Goal: Information Seeking & Learning: Check status

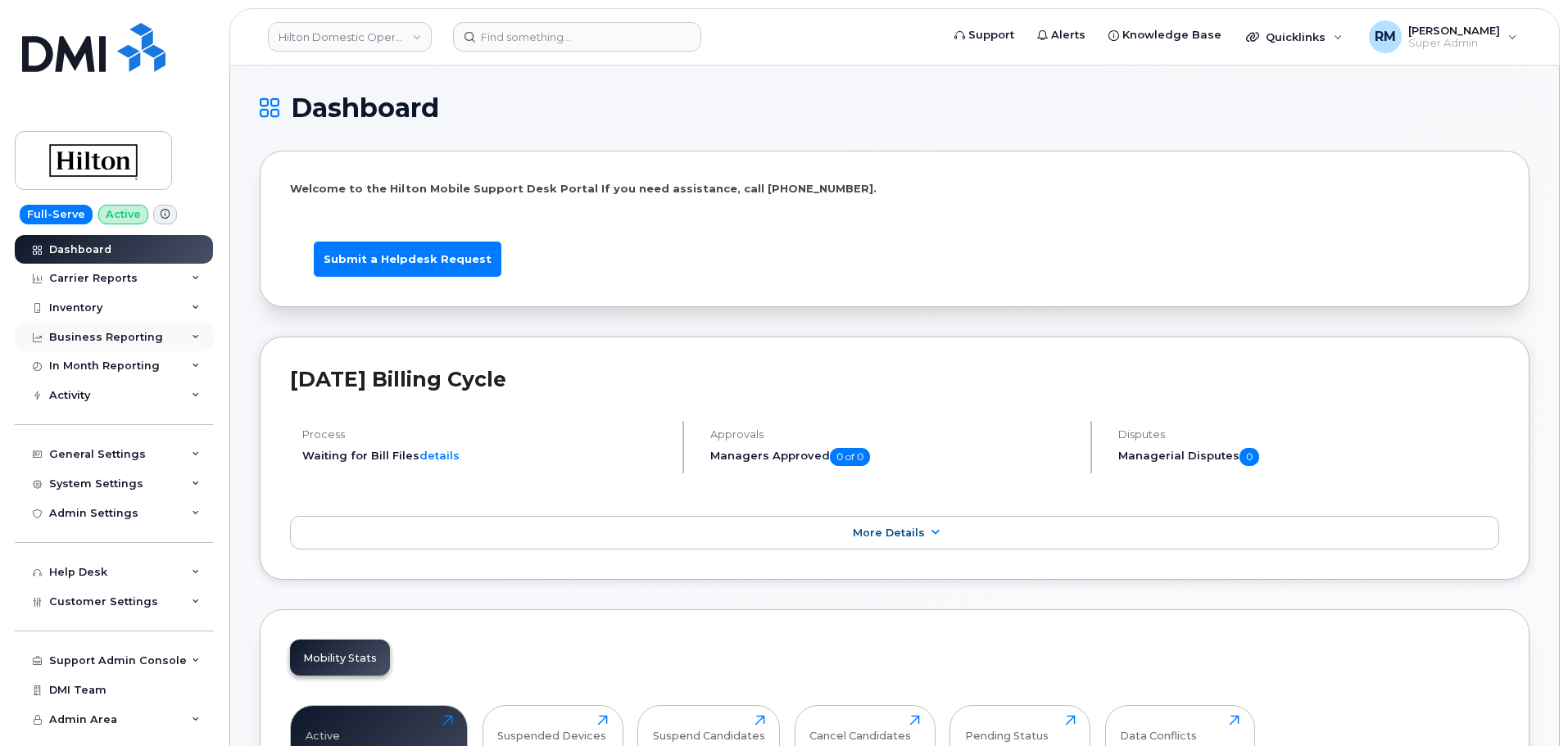
click at [93, 323] on div "Business Reporting" at bounding box center [114, 338] width 198 height 29
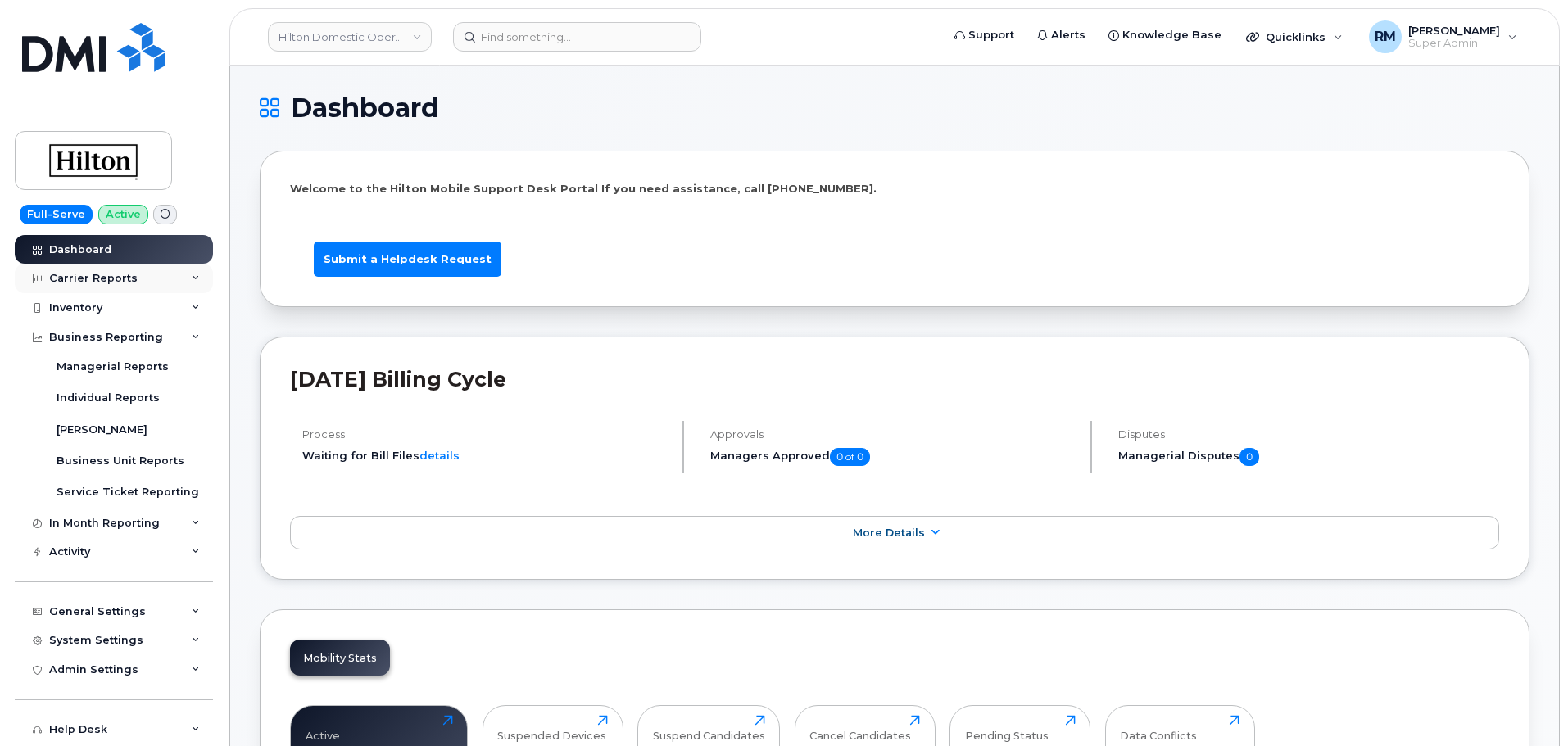
click at [110, 274] on div "Carrier Reports" at bounding box center [94, 278] width 88 height 13
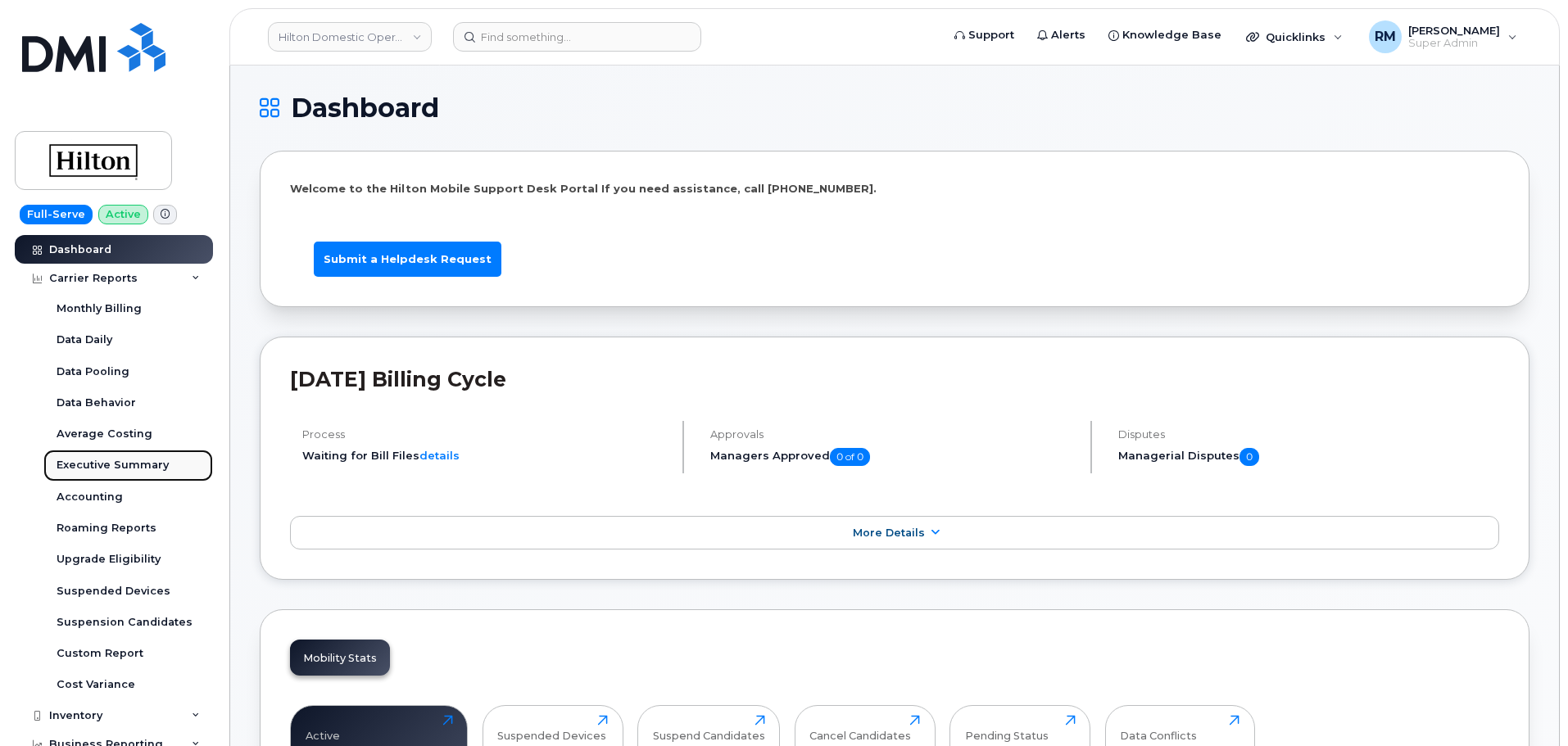
click at [132, 463] on div "Executive Summary" at bounding box center [113, 465] width 112 height 15
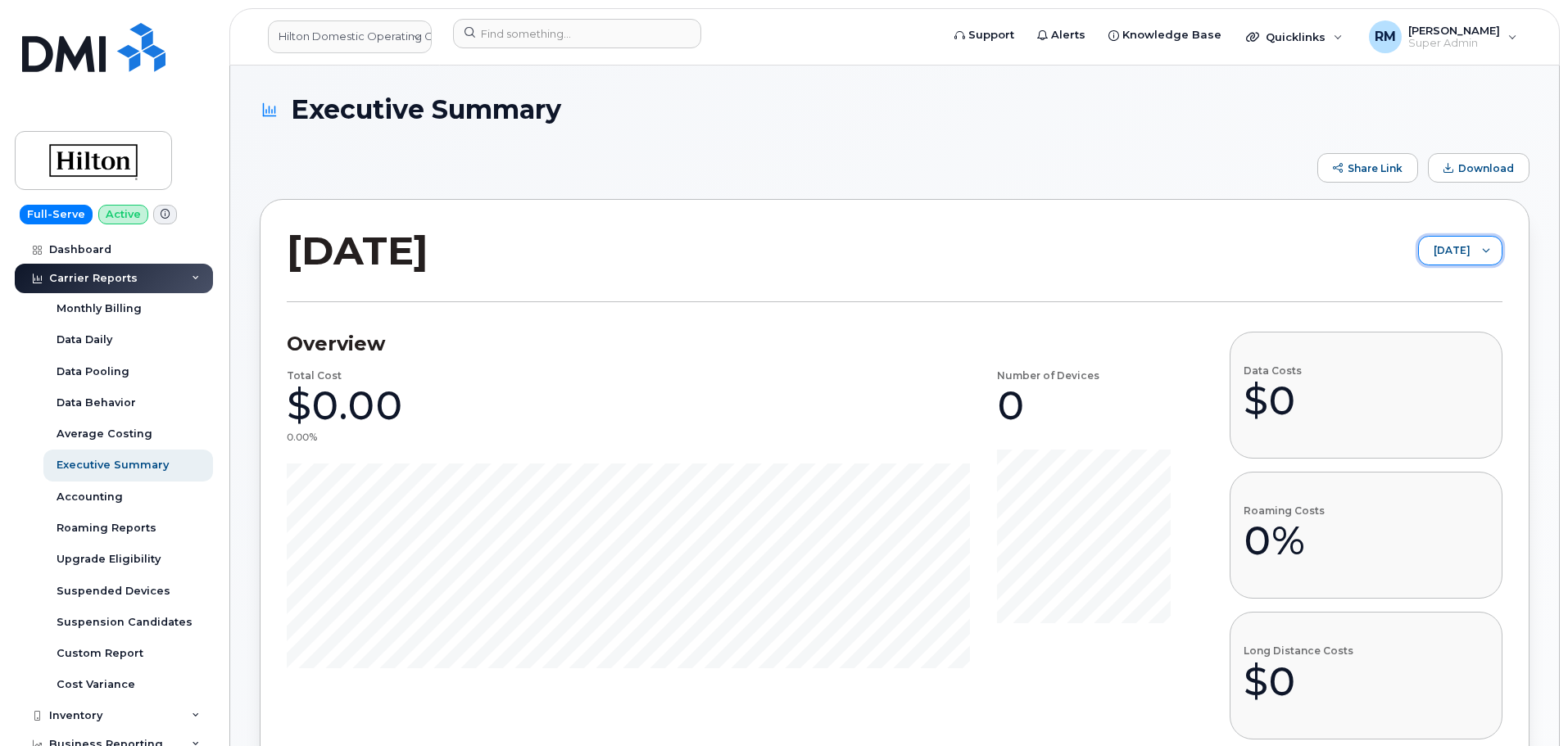
click at [1438, 251] on span "November 2025" at bounding box center [1445, 251] width 51 height 29
click at [1420, 308] on span "September 2025" at bounding box center [1406, 315] width 35 height 16
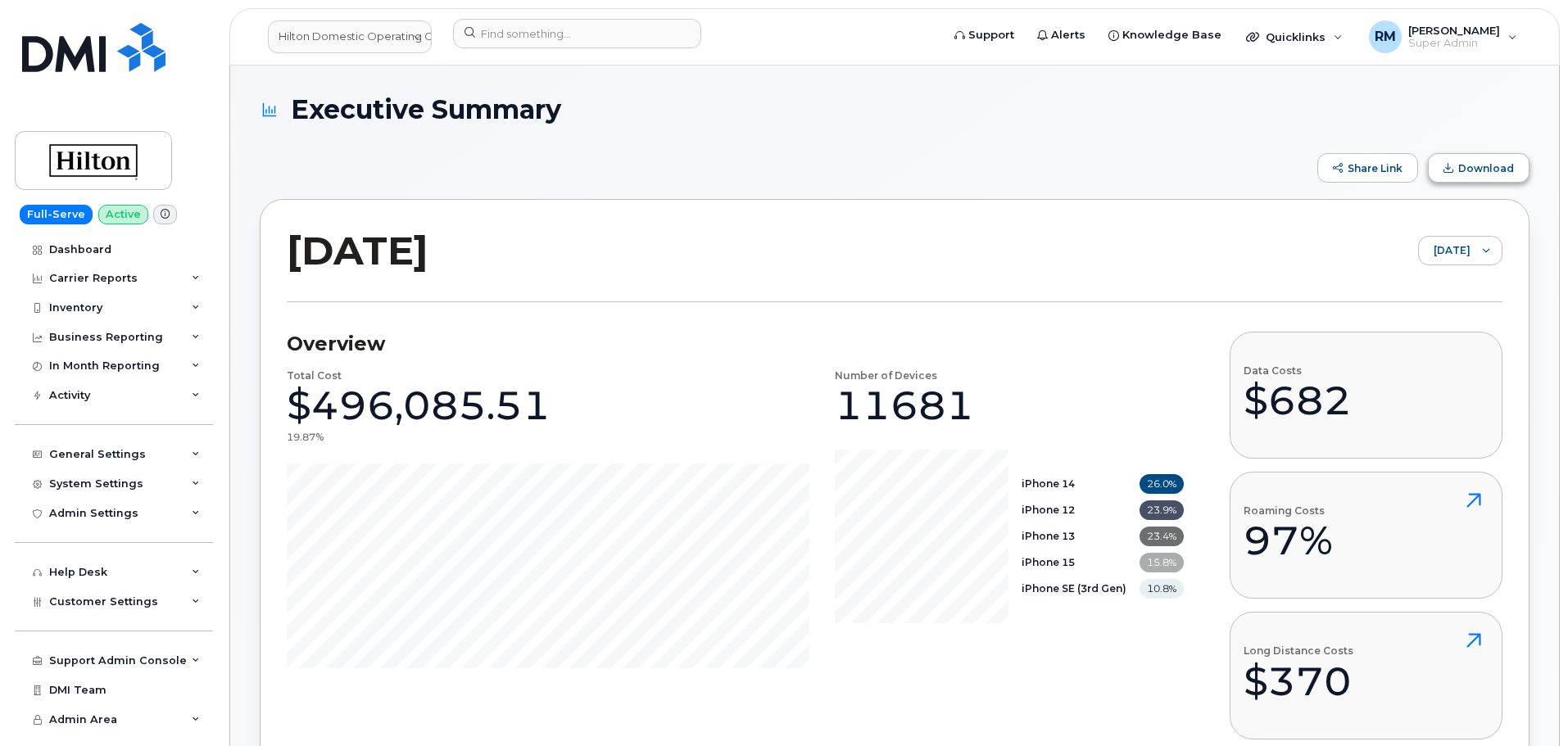
click at [1494, 164] on span "Download" at bounding box center [1485, 168] width 56 height 12
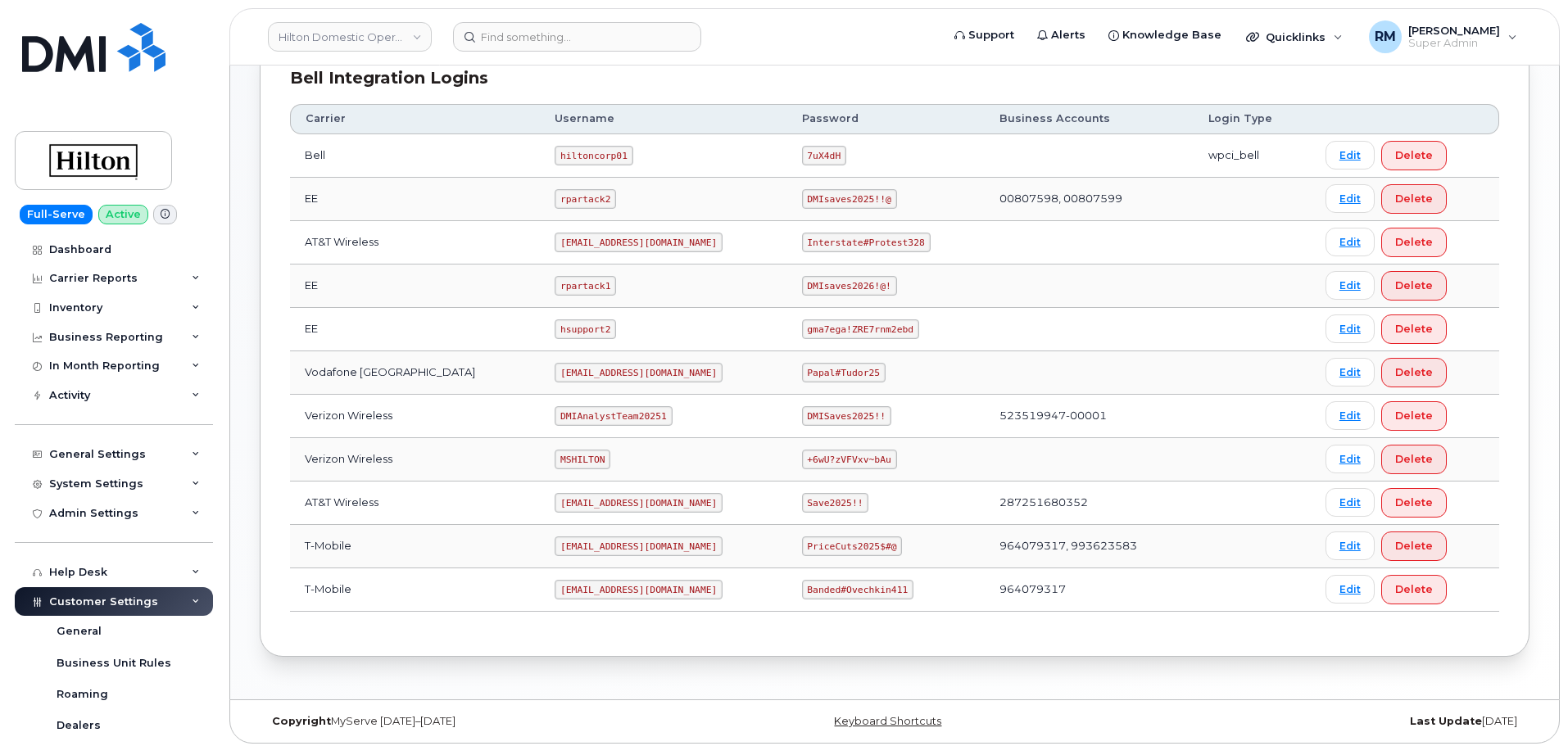
scroll to position [422, 0]
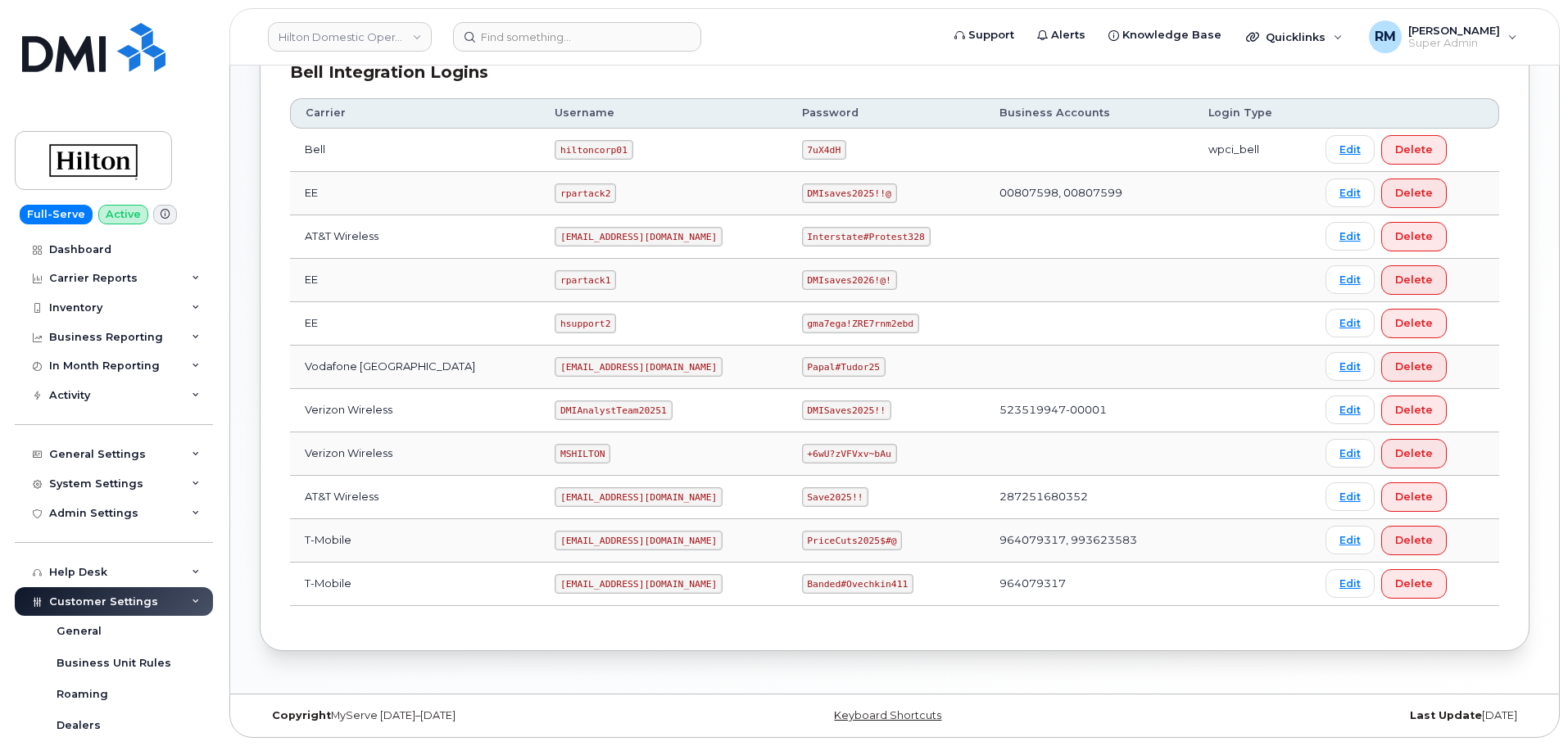
click at [554, 540] on code "ms-invoiceprocessing@dminc.com" at bounding box center [638, 540] width 168 height 19
drag, startPoint x: 539, startPoint y: 585, endPoint x: 642, endPoint y: 585, distance: 103.0
click at [642, 585] on td "ms-hilton@dminc.com" at bounding box center [663, 584] width 247 height 43
copy code "ms-hilton@dminc.com"
drag, startPoint x: 794, startPoint y: 586, endPoint x: 894, endPoint y: 586, distance: 100.0
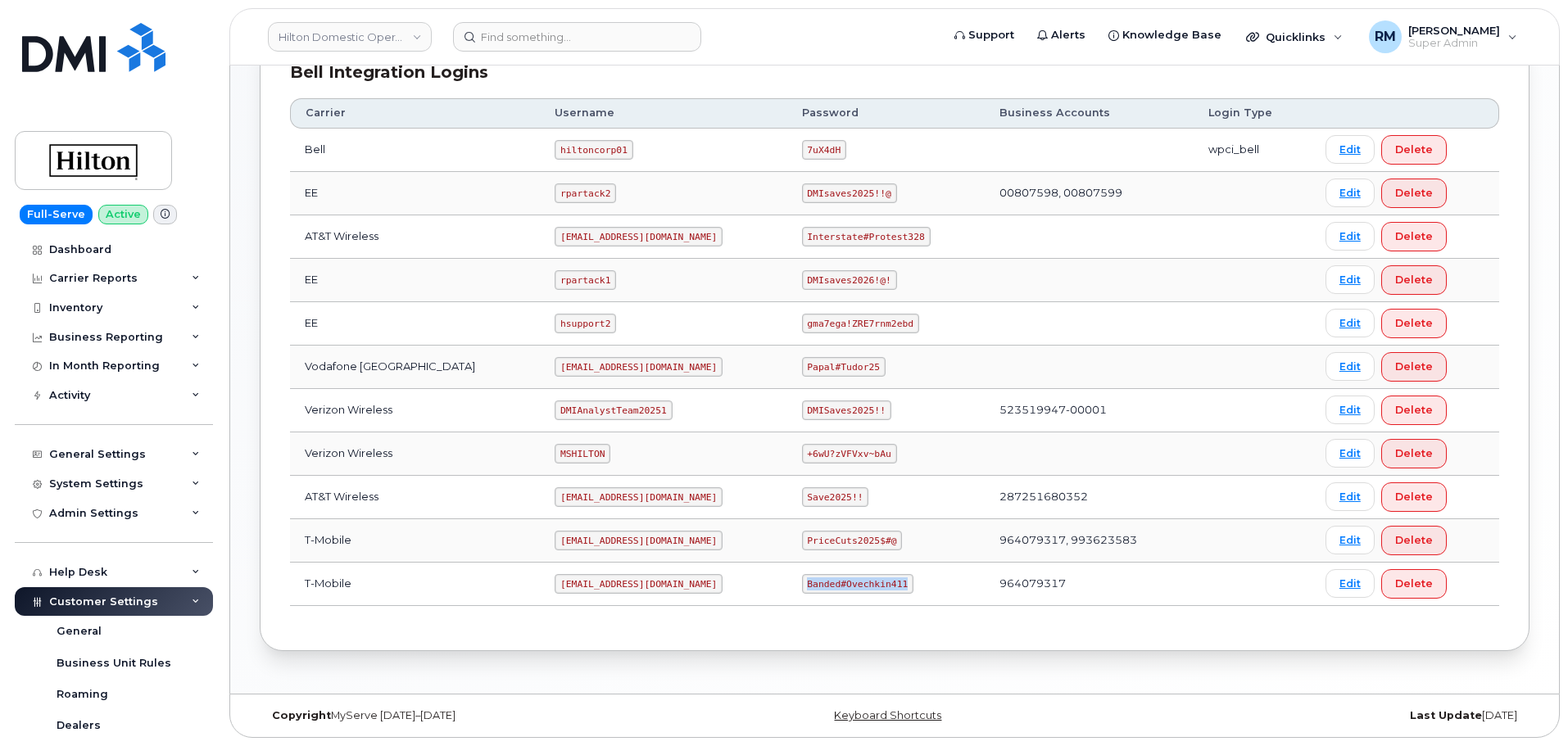
click at [894, 586] on td "Banded#Ovechkin411" at bounding box center [886, 584] width 197 height 43
copy code "Banded#Ovechkin411"
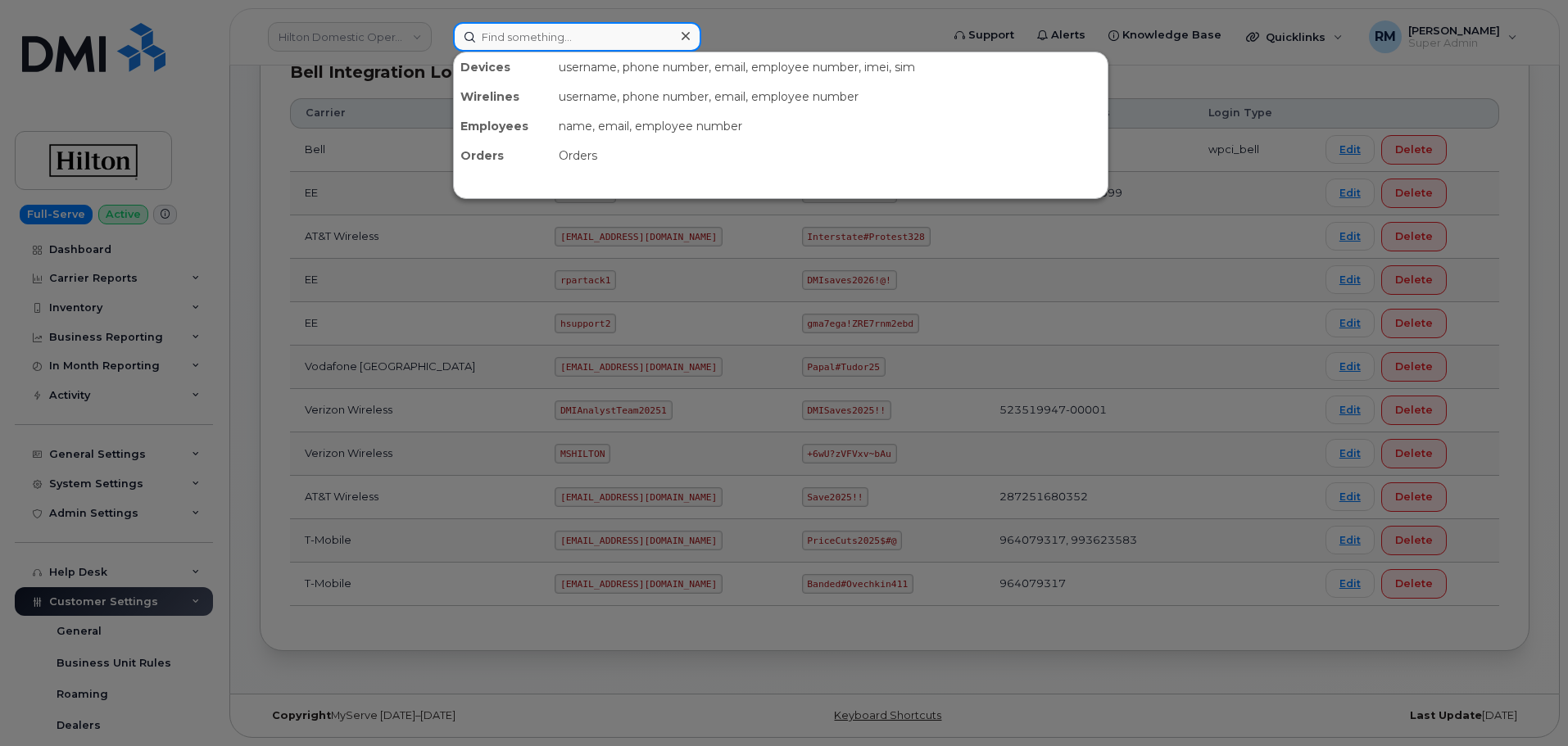
click at [537, 36] on input at bounding box center [577, 37] width 248 height 29
paste input "8088645717"
type input "8088645717"
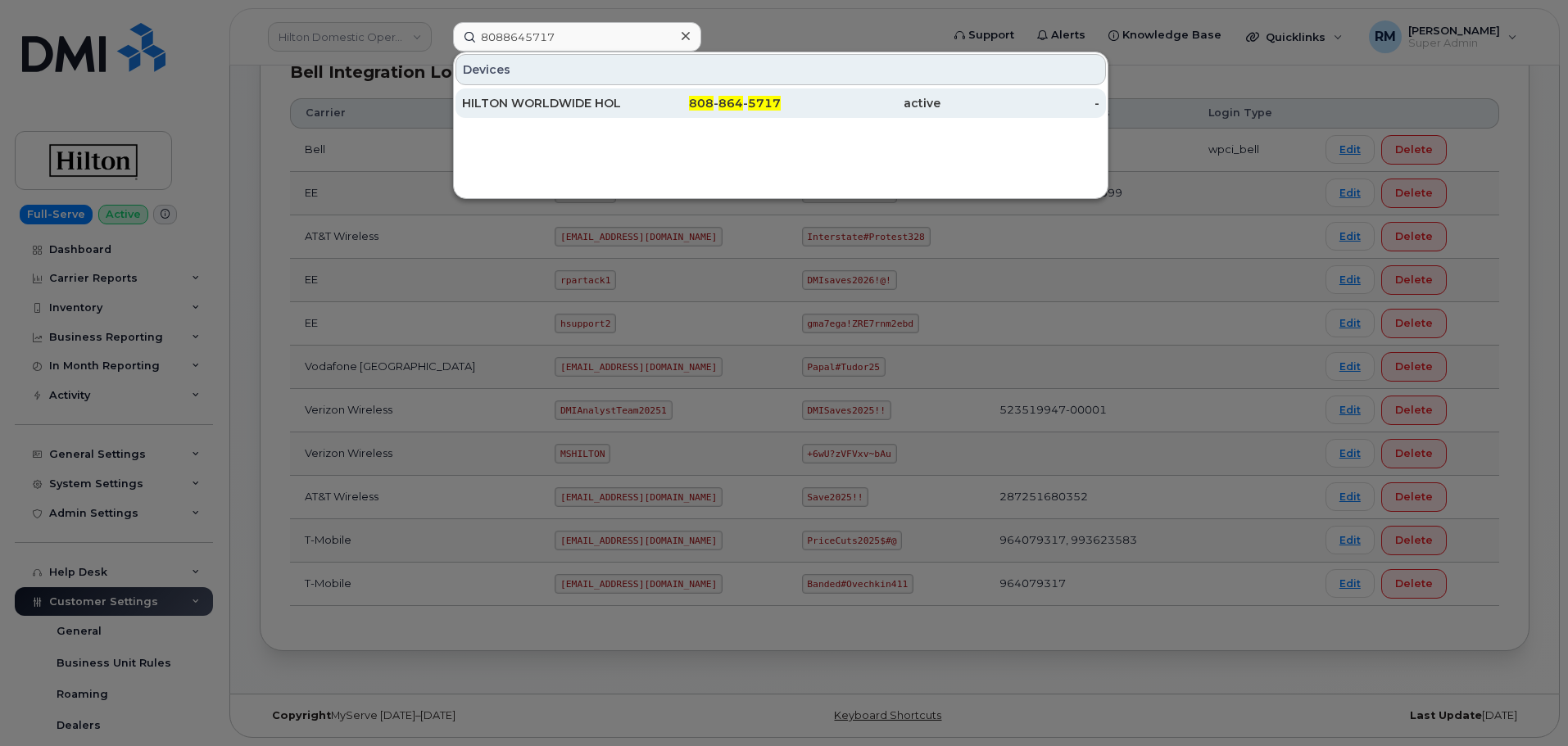
click at [521, 109] on div "HILTON WORLDWIDE HOLDINGS INC." at bounding box center [542, 104] width 160 height 17
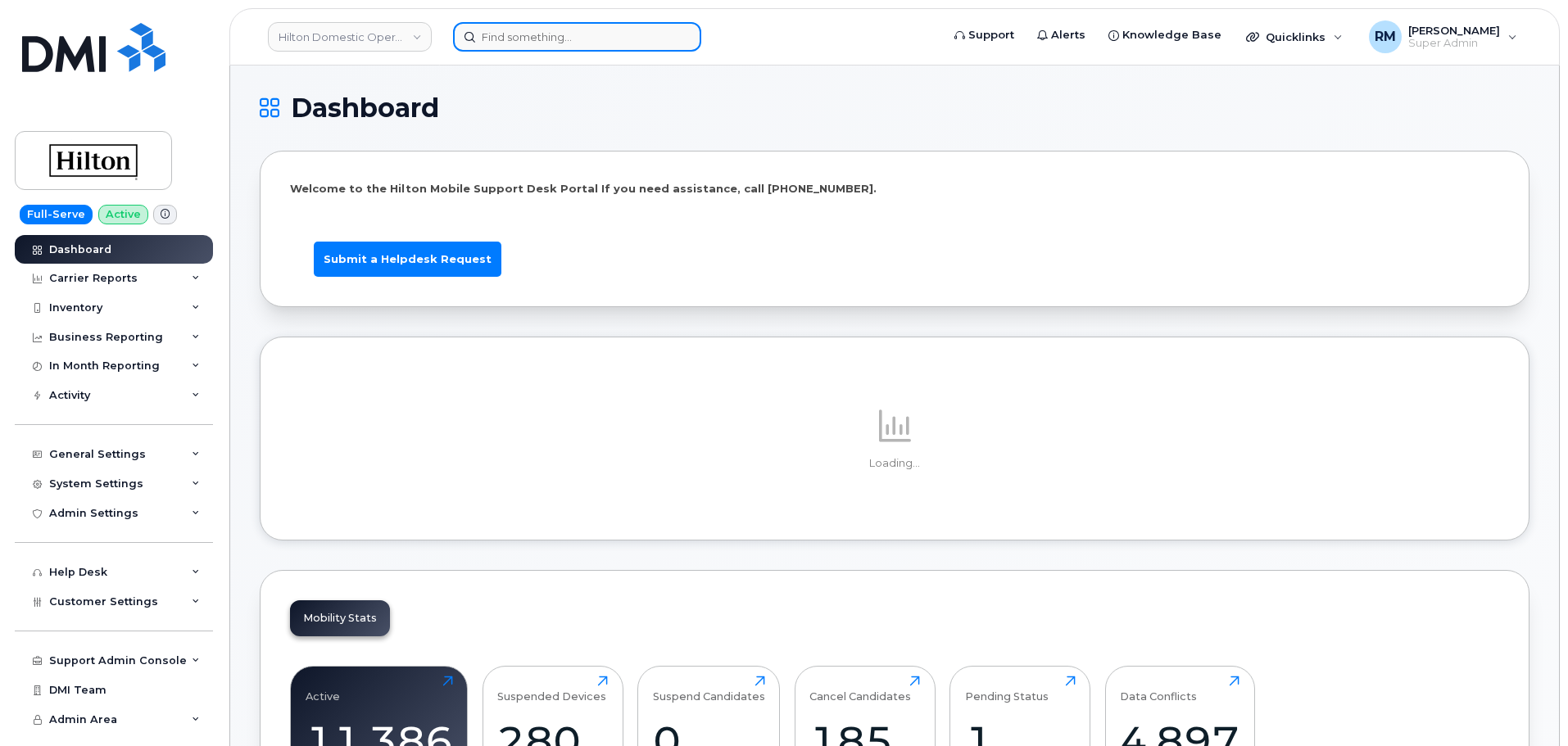
click at [506, 27] on input at bounding box center [577, 37] width 248 height 29
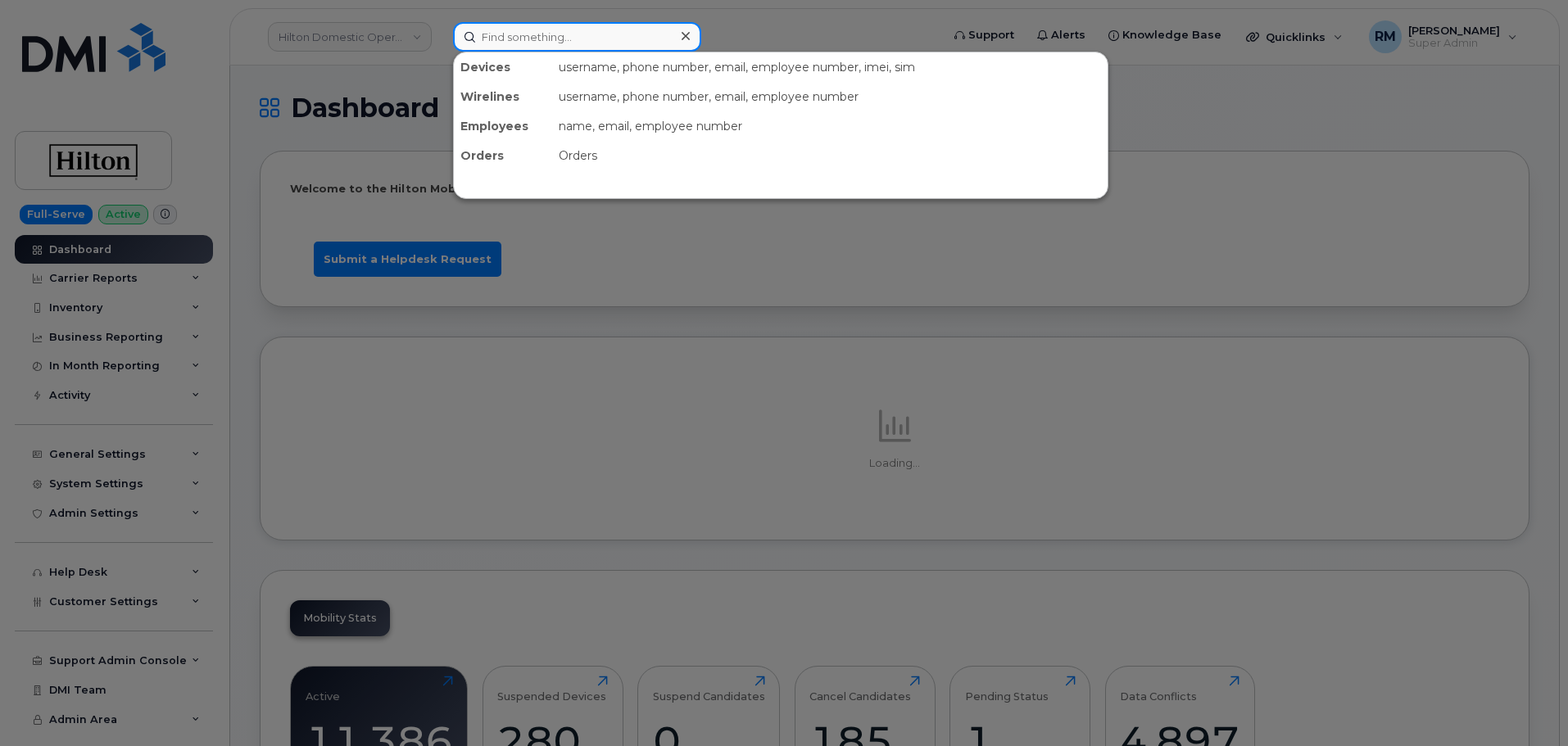
paste input "8087430673"
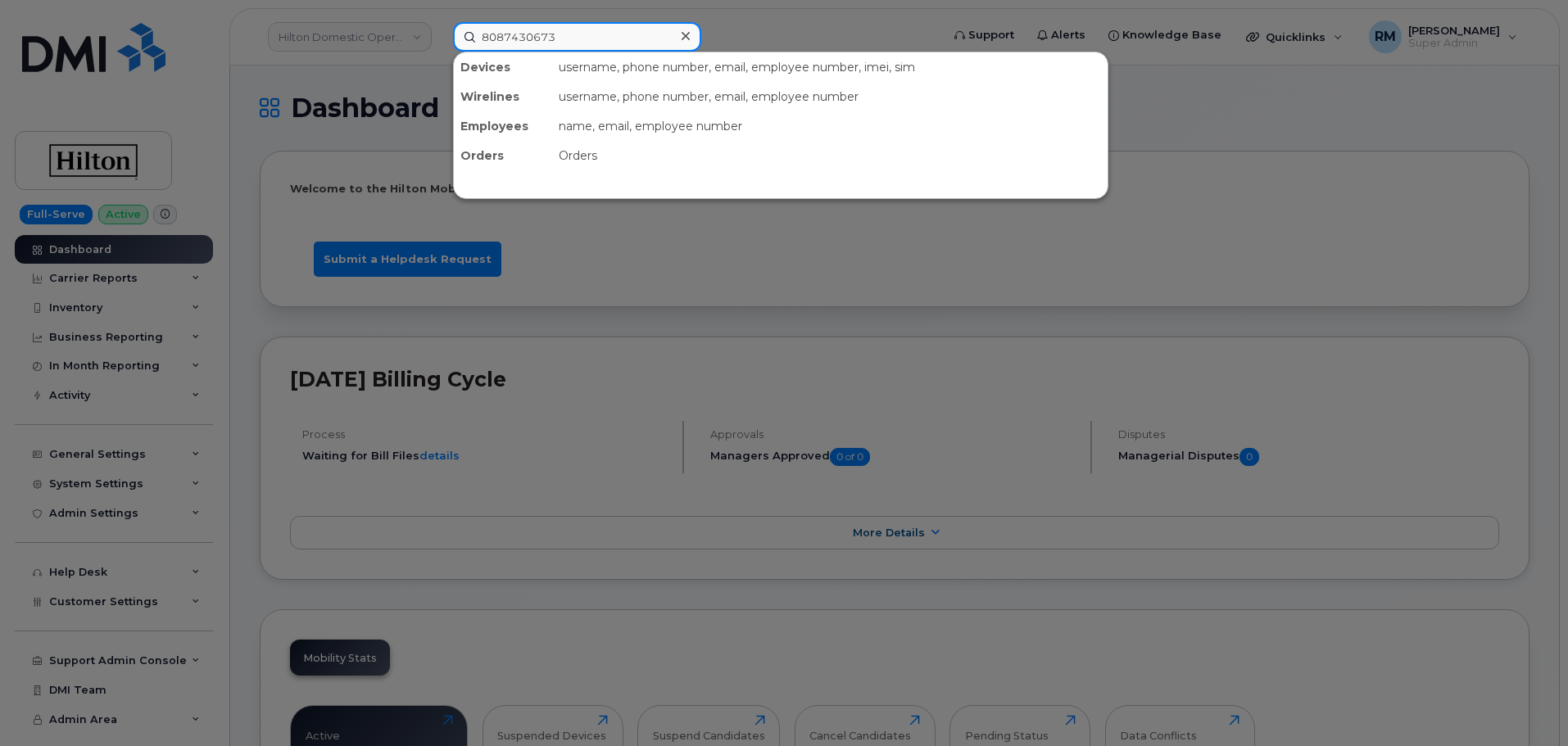
type input "8087430673"
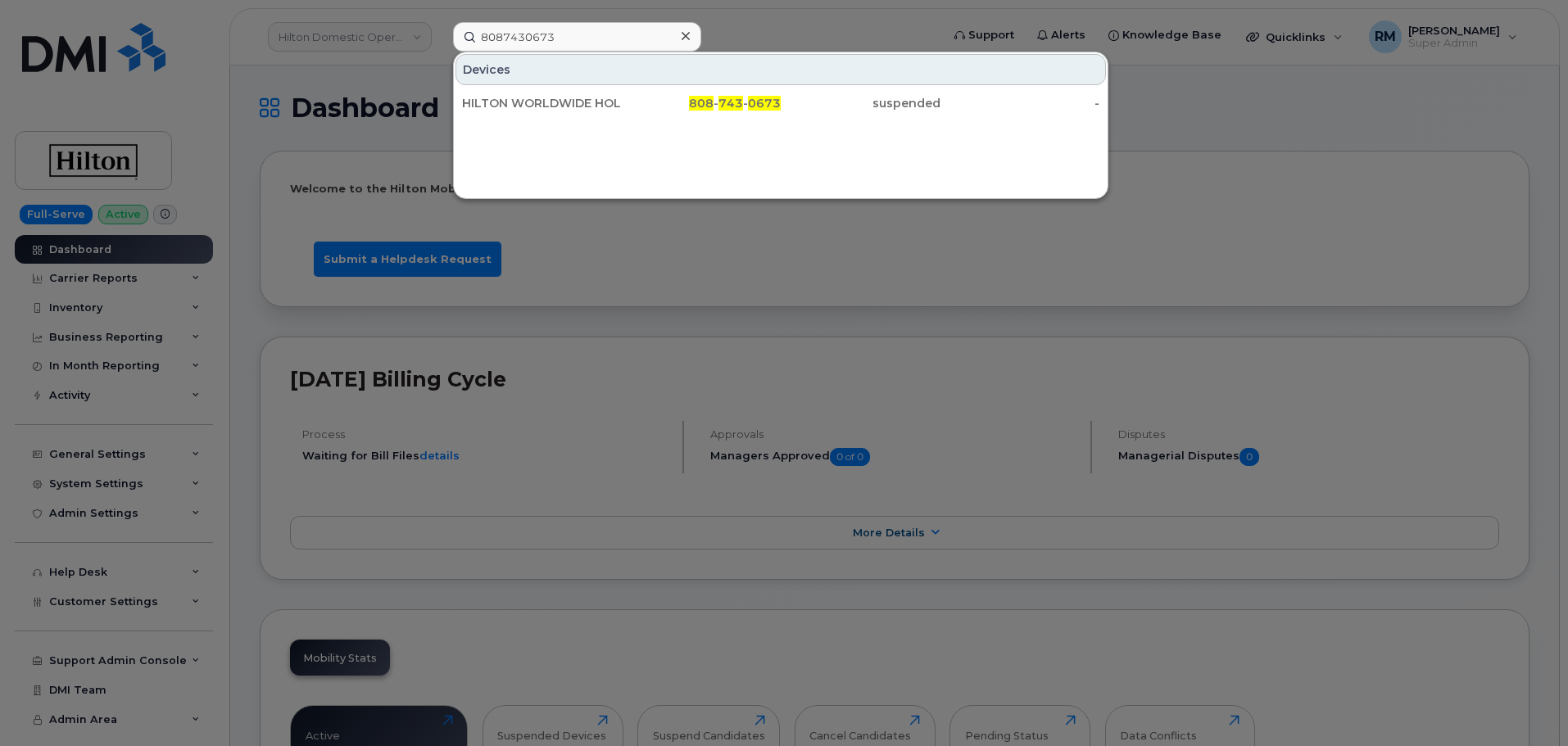
drag, startPoint x: 636, startPoint y: 106, endPoint x: 911, endPoint y: 53, distance: 280.1
click at [636, 106] on div "808 - 743 - 0673" at bounding box center [701, 104] width 160 height 17
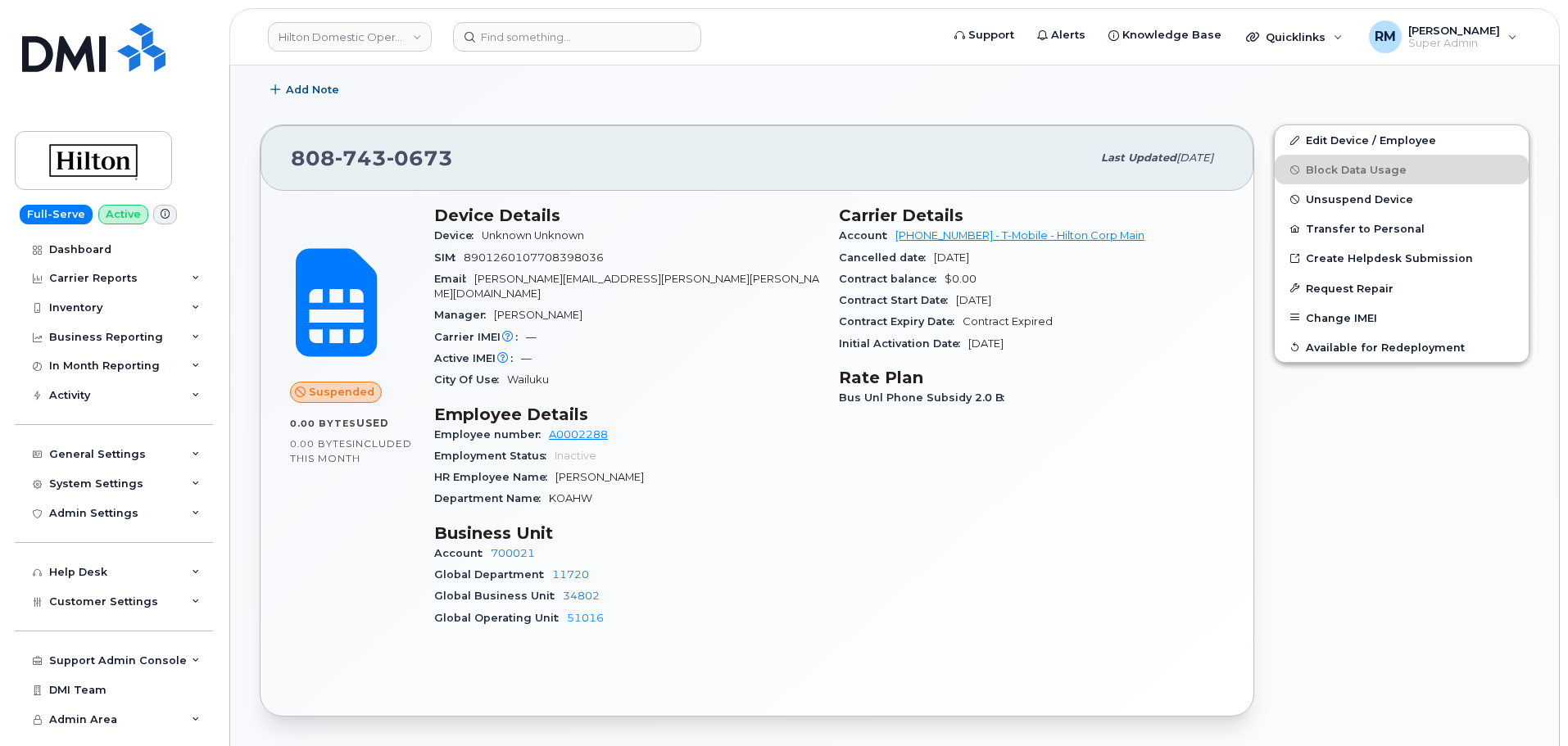
scroll to position [246, 0]
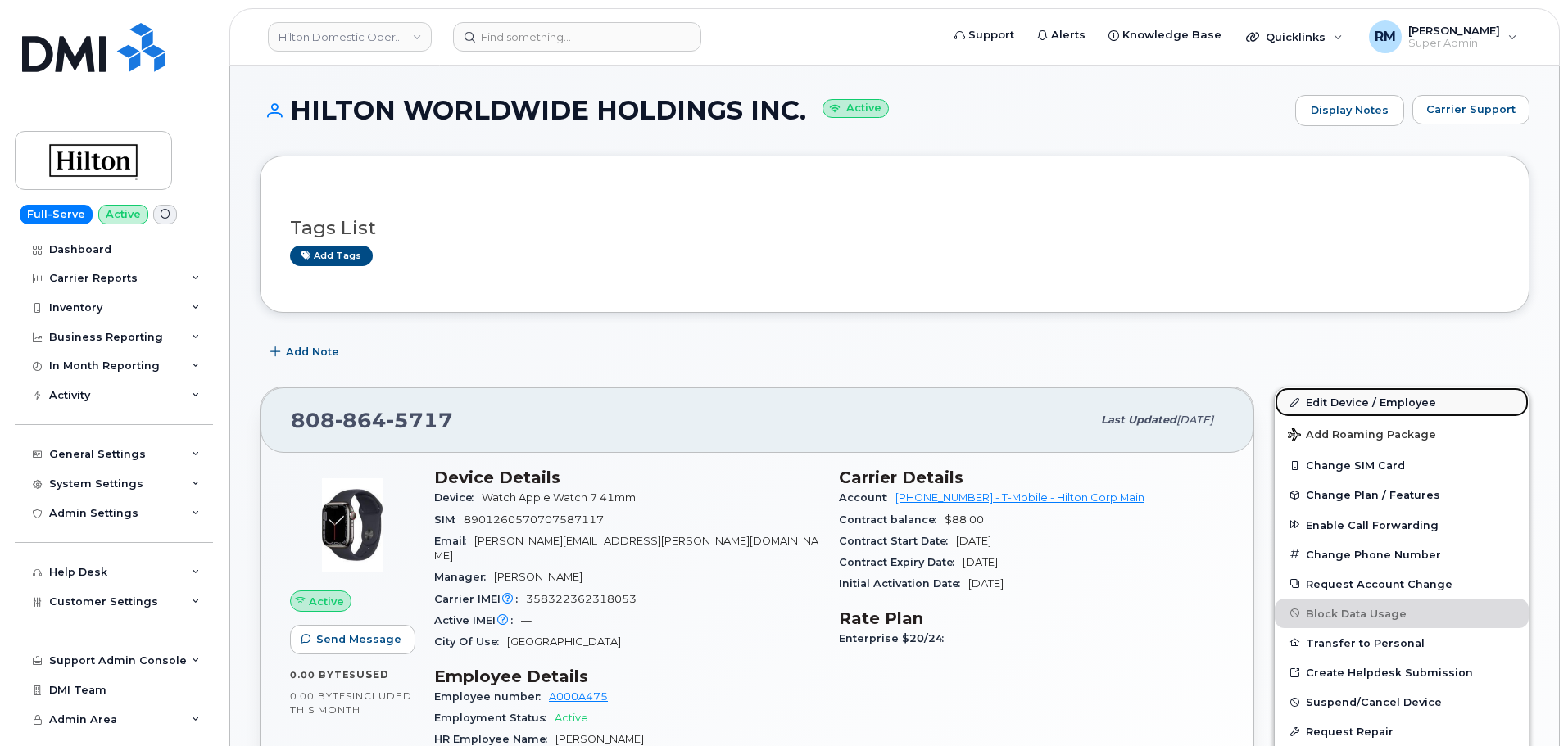
click at [1345, 399] on link "Edit Device / Employee" at bounding box center [1401, 402] width 254 height 29
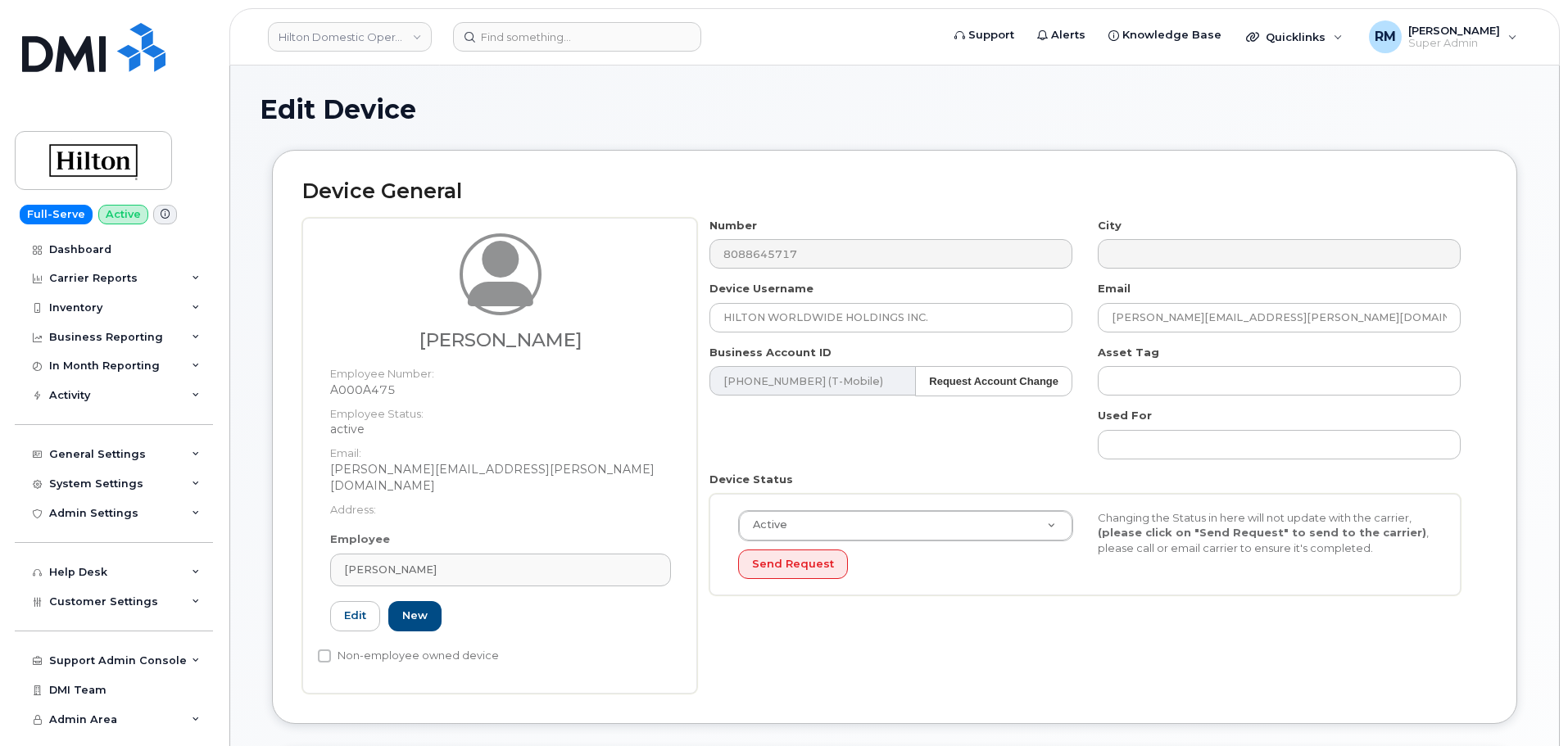
select select "34080331"
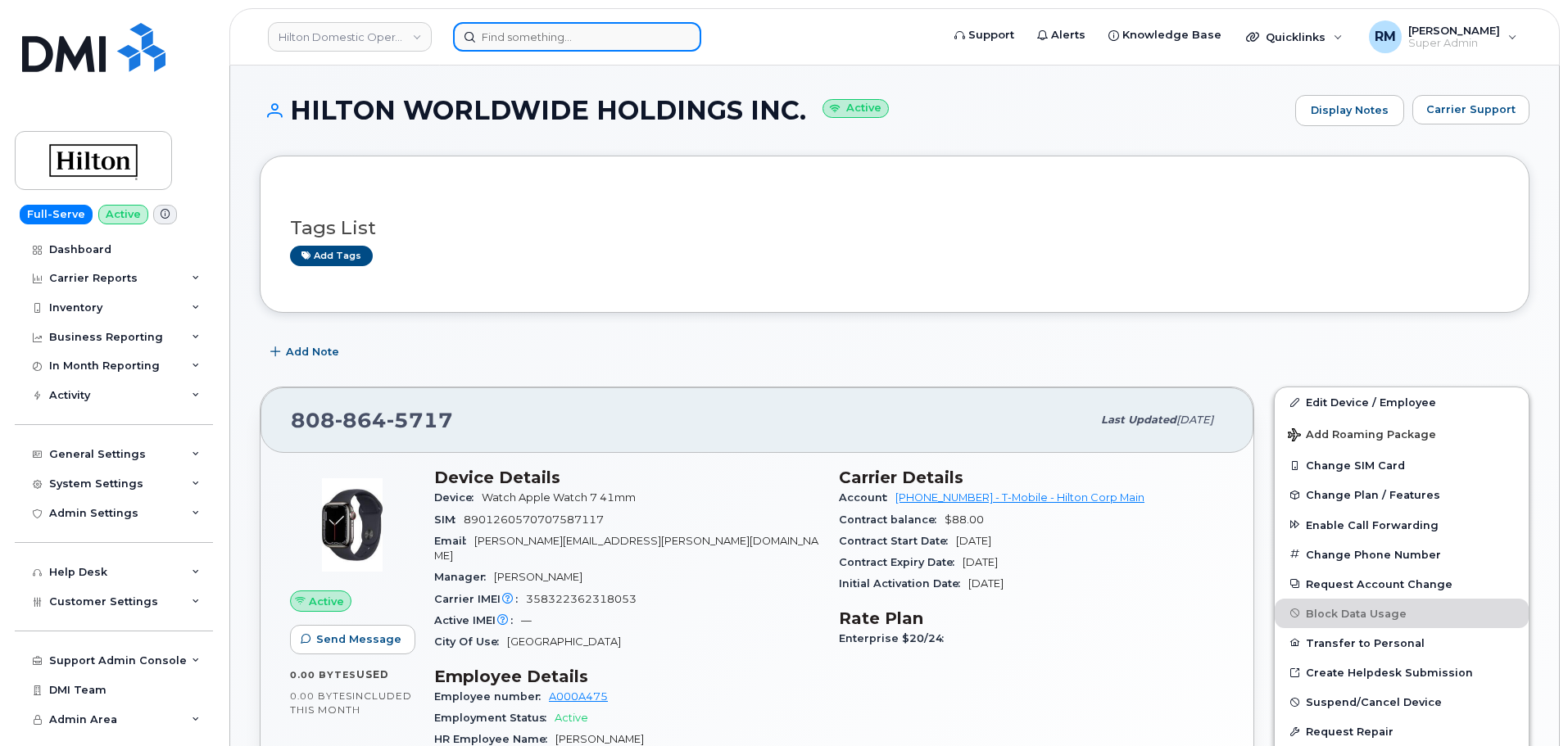
click at [630, 42] on input at bounding box center [577, 37] width 248 height 29
paste input "8087430672"
type input "8087430672"
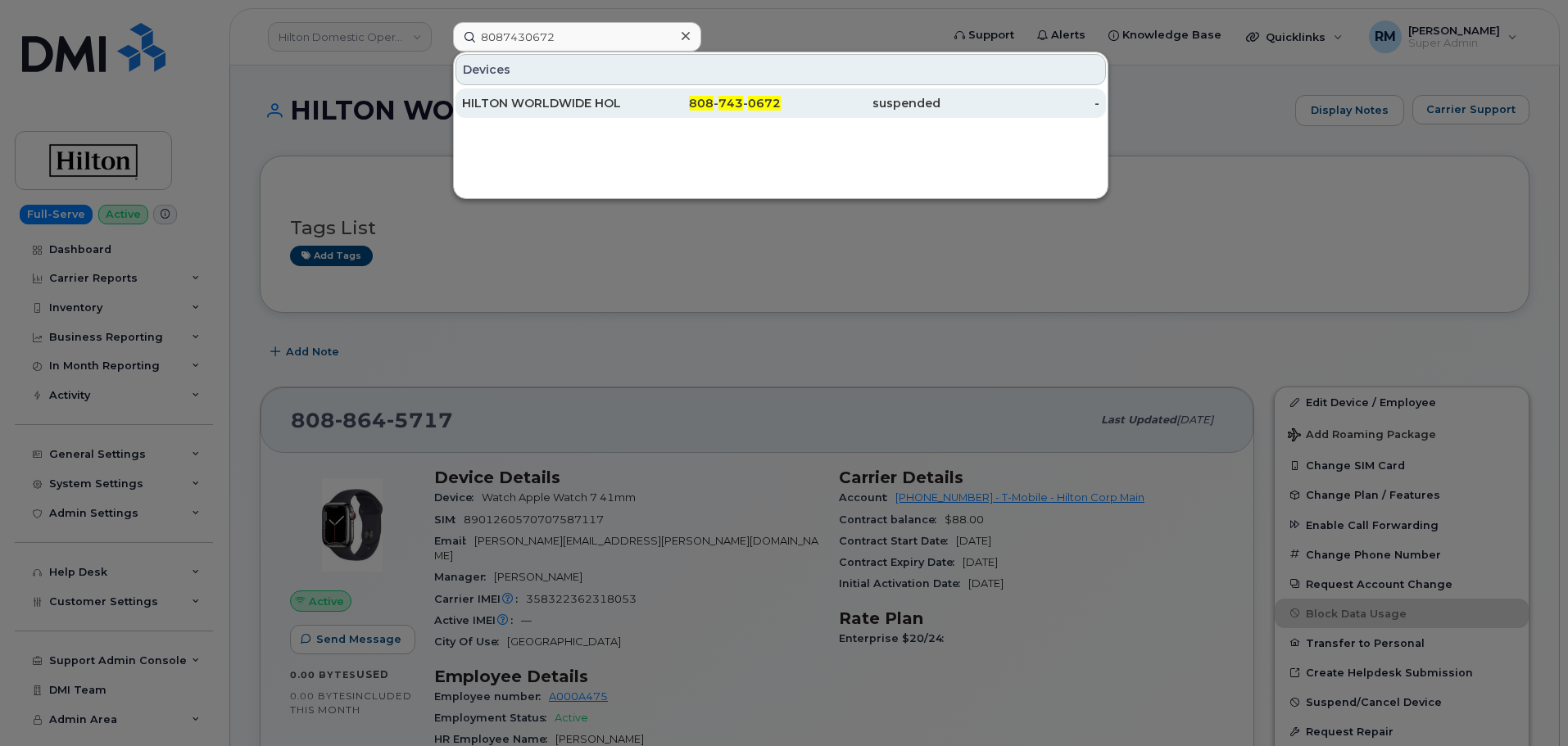
click at [649, 104] on div "808 - 743 - 0672" at bounding box center [701, 104] width 160 height 17
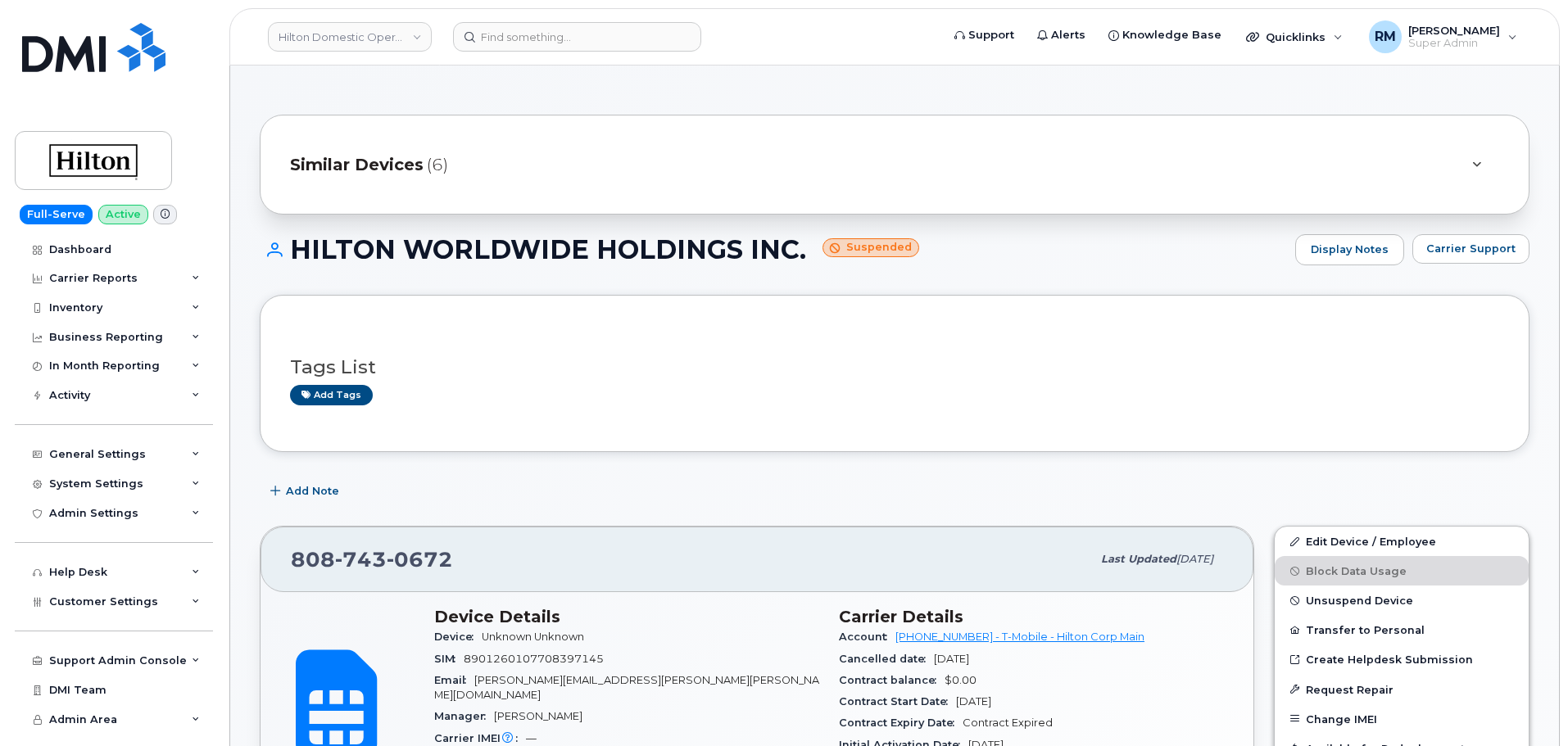
scroll to position [163, 0]
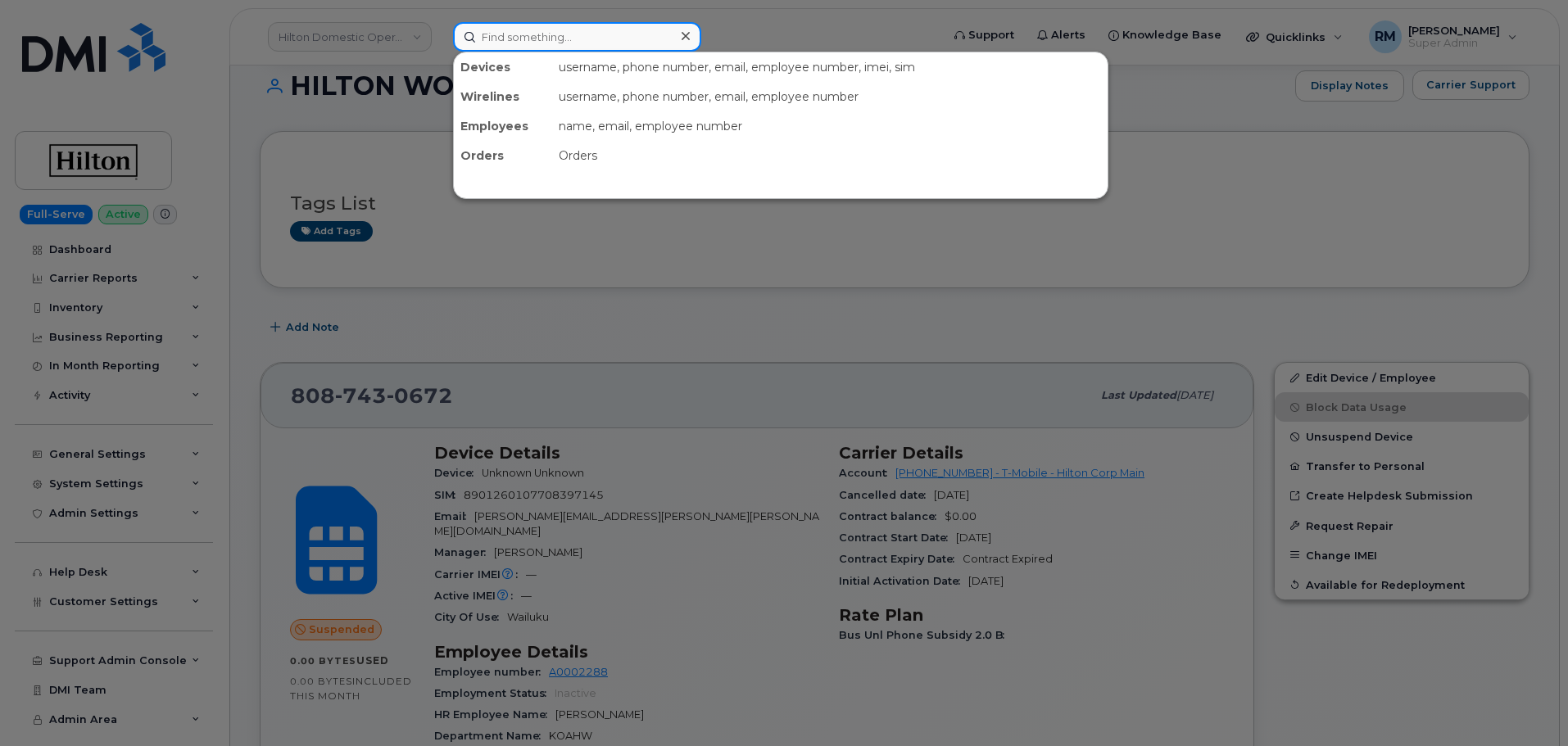
click at [531, 31] on input at bounding box center [577, 37] width 248 height 29
paste input "8087430670"
type input "8087430670"
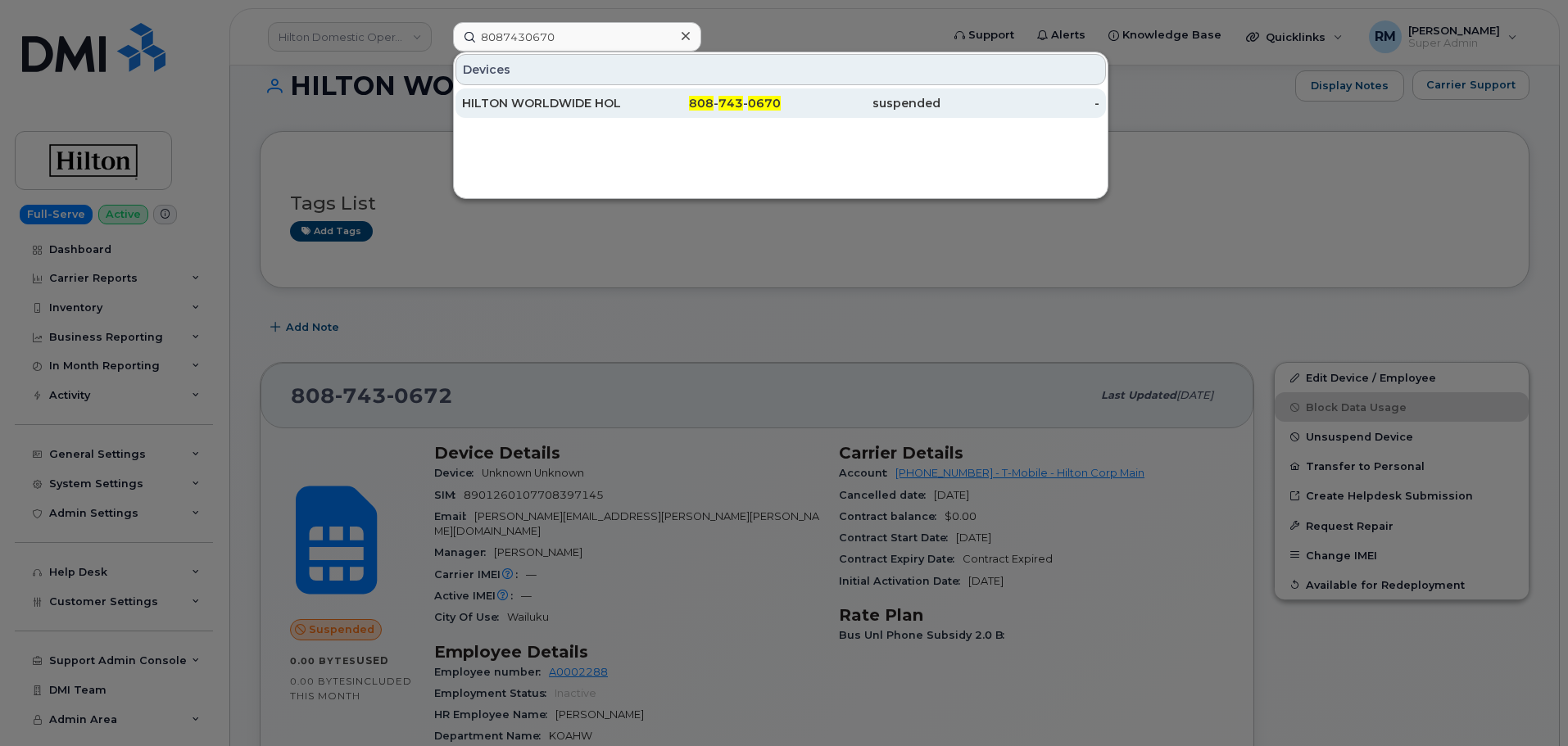
click at [582, 99] on div "HILTON WORLDWIDE HOLDINGS INC." at bounding box center [542, 104] width 160 height 17
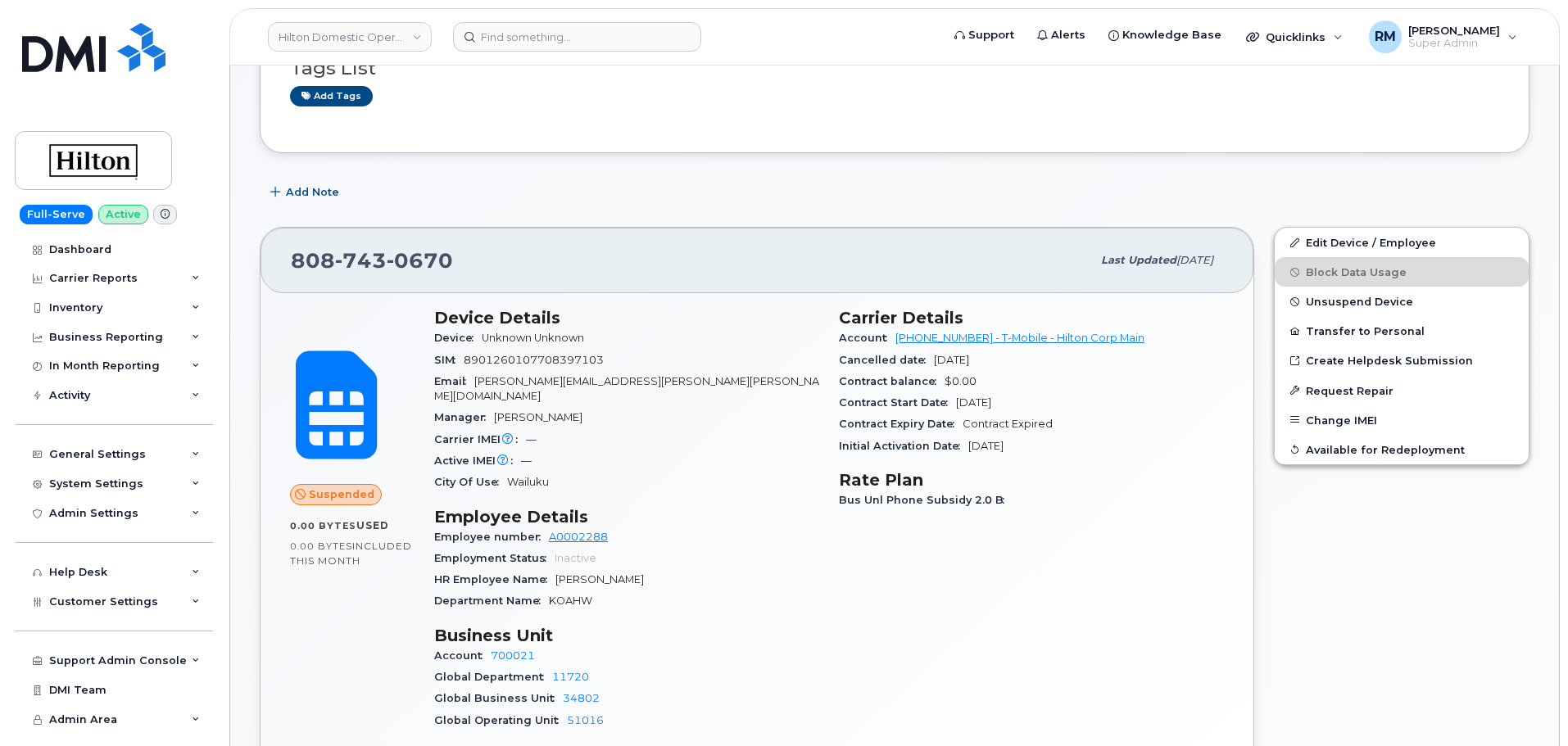
scroll to position [328, 0]
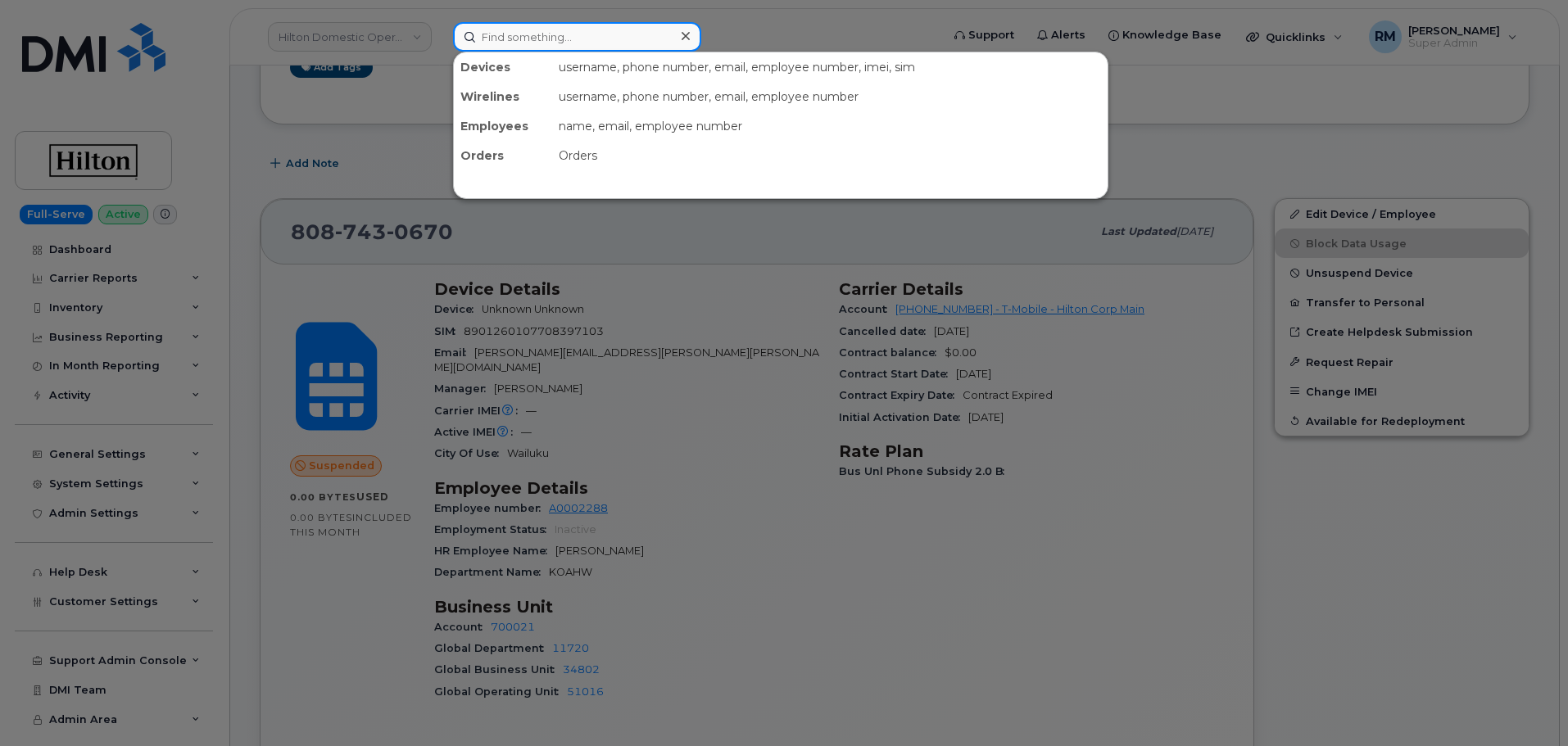
click at [510, 42] on input at bounding box center [577, 37] width 248 height 29
paste input "6785924837"
type input "6785924837"
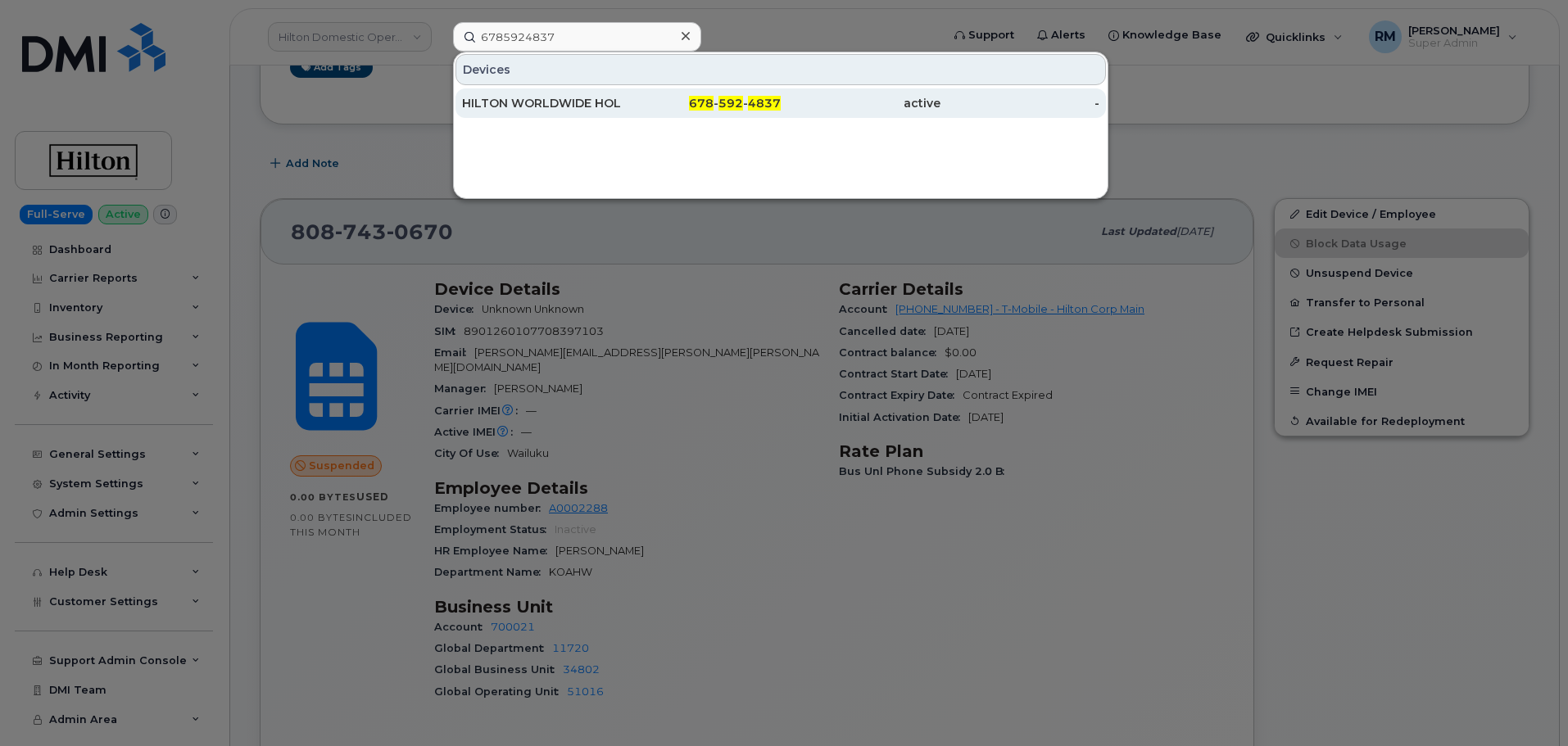
click at [643, 97] on div "678 - 592 - 4837" at bounding box center [701, 104] width 160 height 17
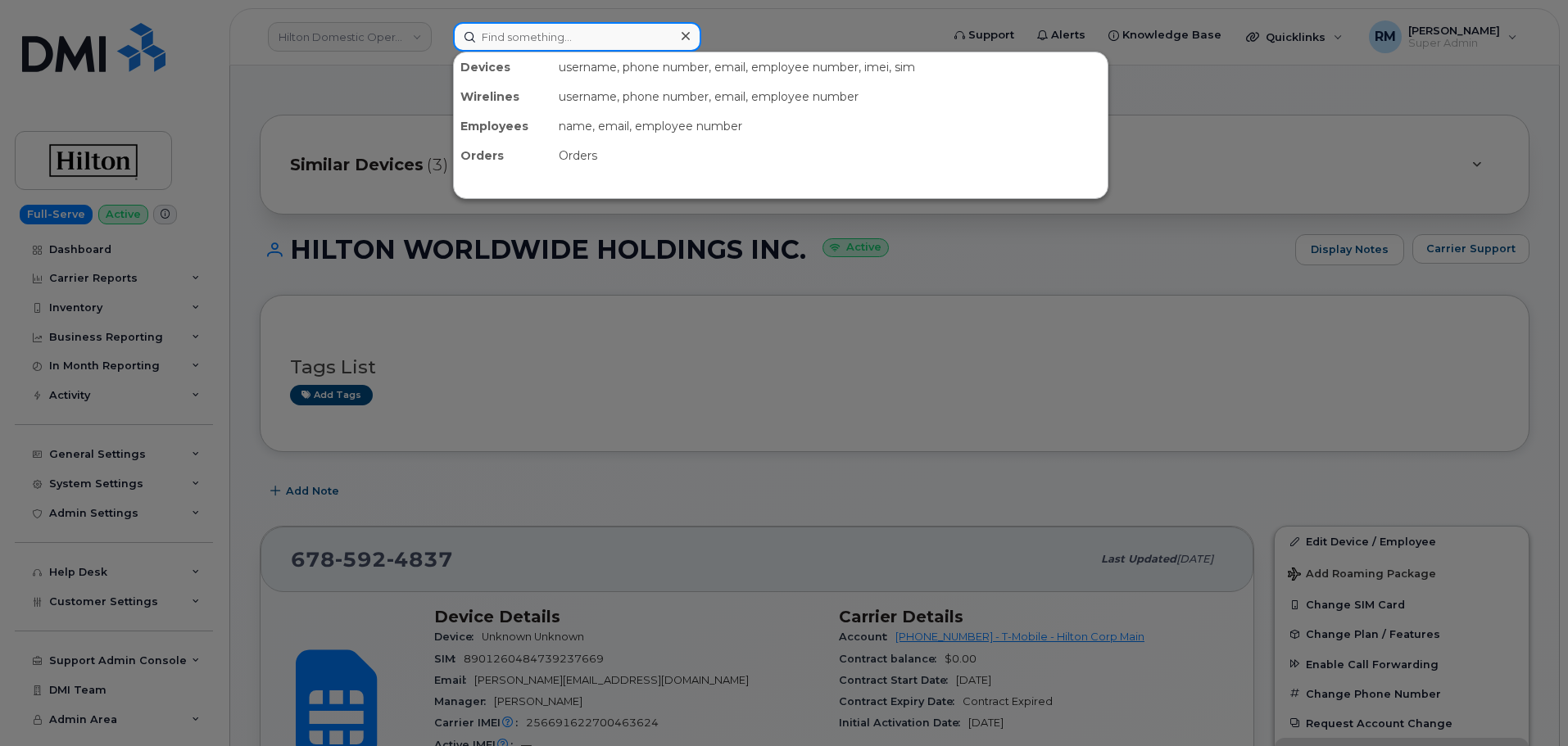
click at [505, 38] on input at bounding box center [577, 37] width 248 height 29
paste input "8087430669"
type input "8087430669"
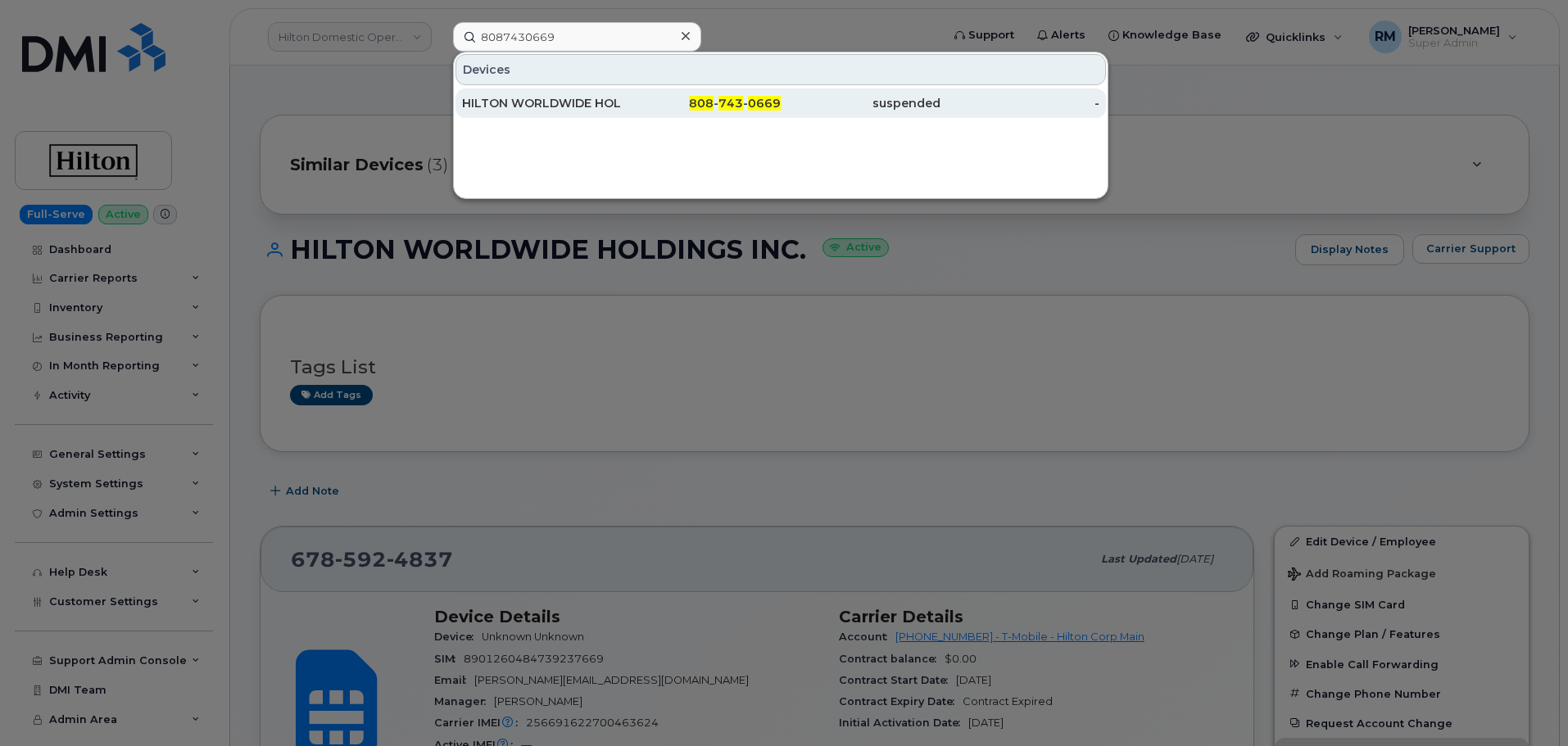
click at [569, 96] on div "HILTON WORLDWIDE HOLDINGS INC." at bounding box center [542, 104] width 160 height 17
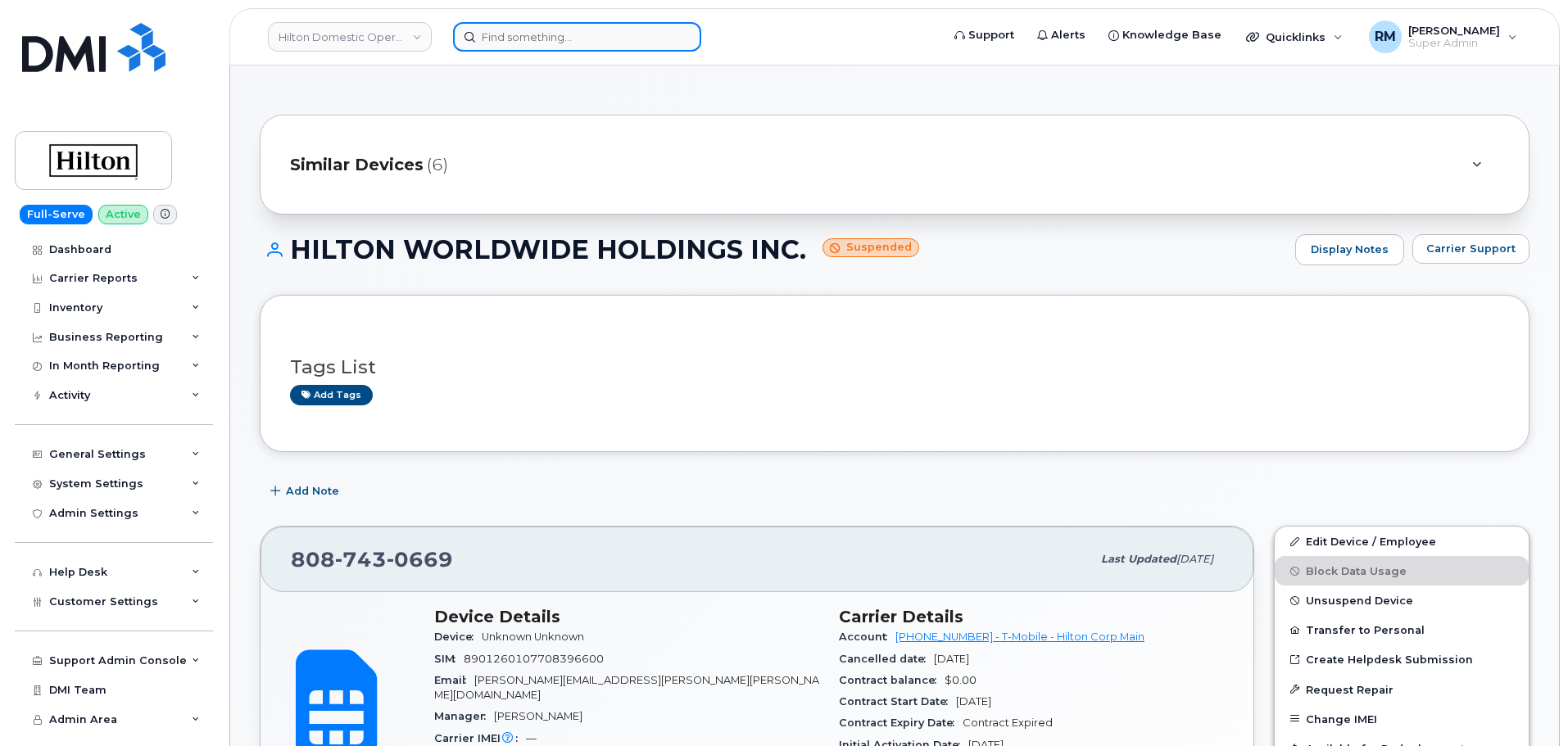
click at [554, 41] on input at bounding box center [577, 37] width 248 height 29
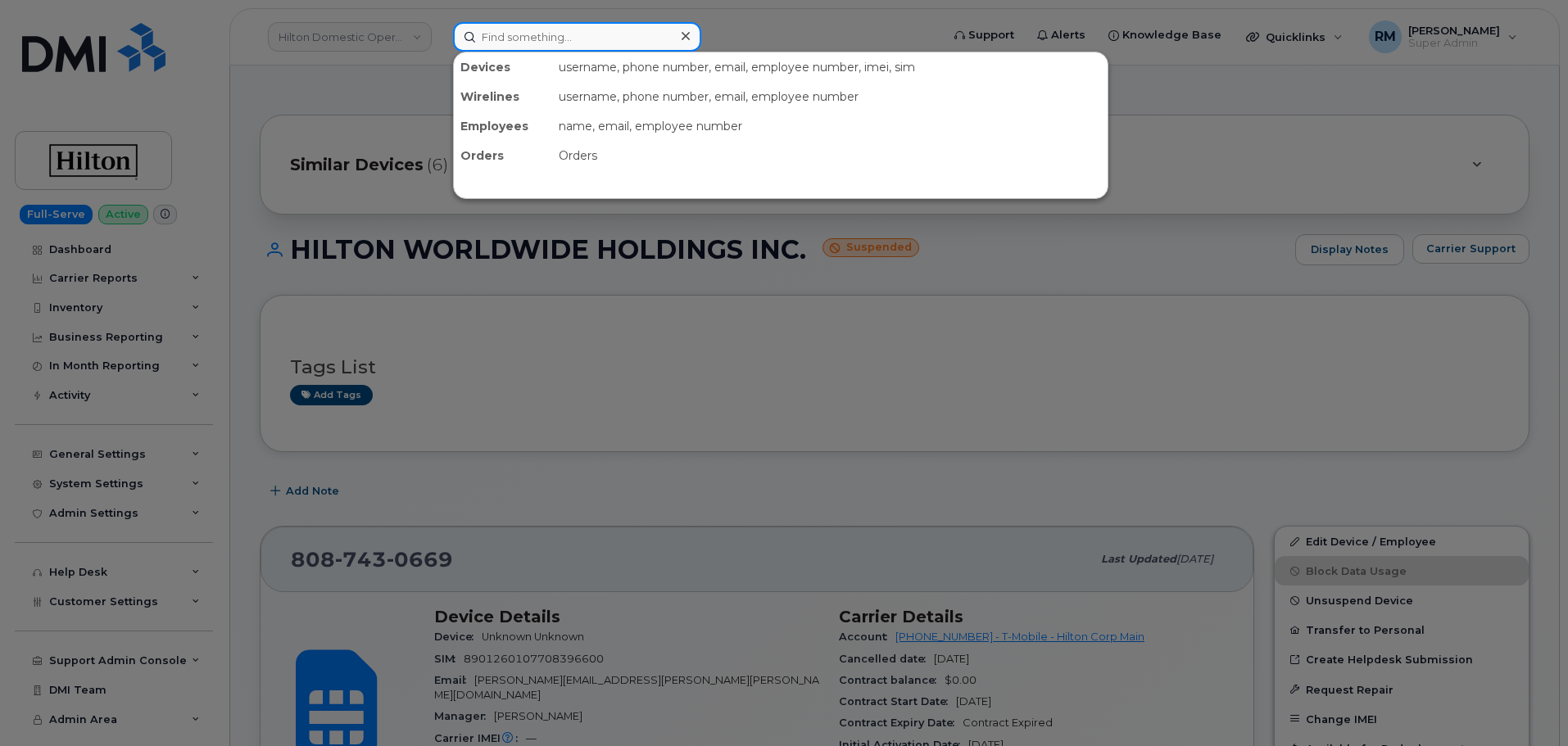
paste input "7184194396"
type input "7184194396"
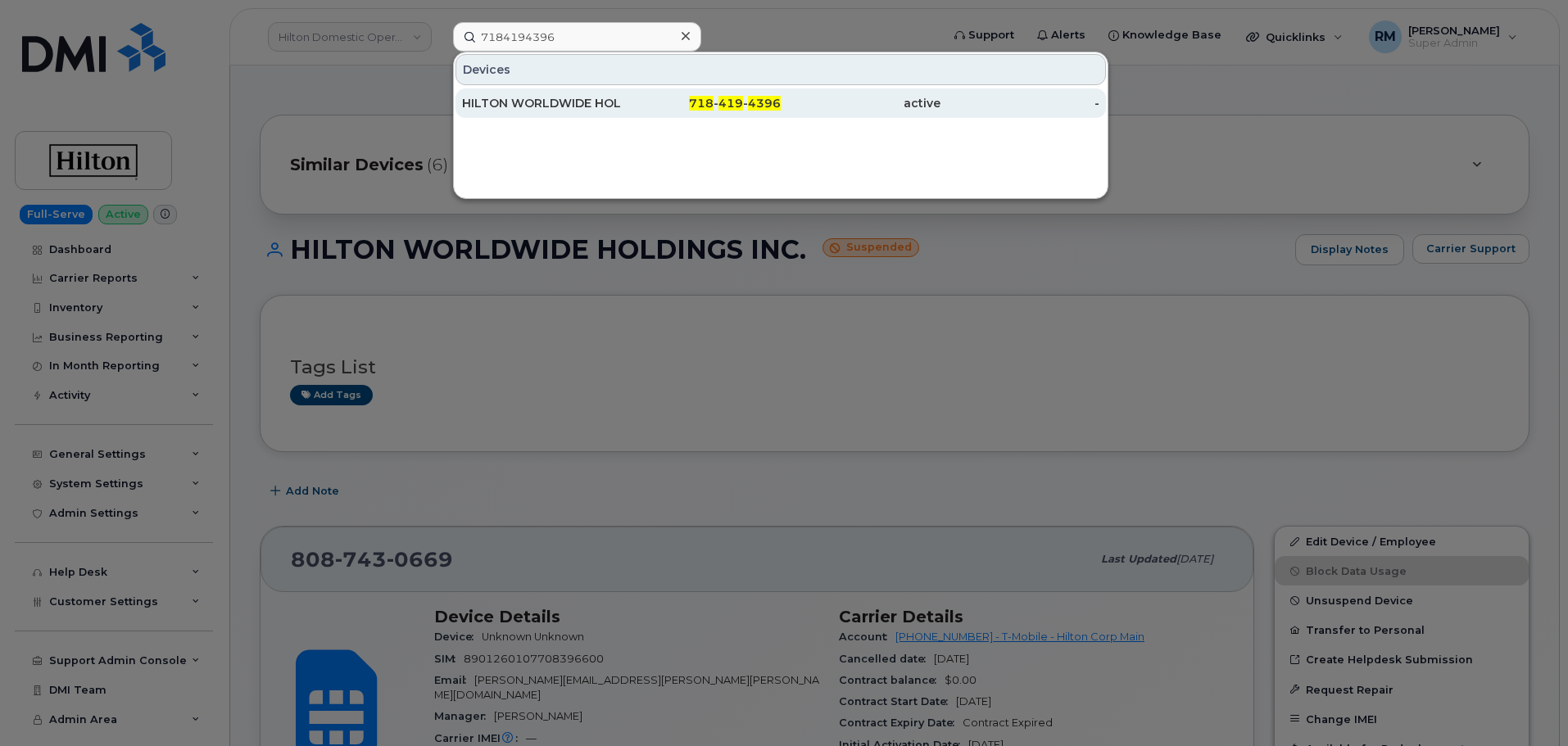
click at [587, 95] on div "HILTON WORLDWIDE HOLDINGS INC." at bounding box center [542, 103] width 160 height 29
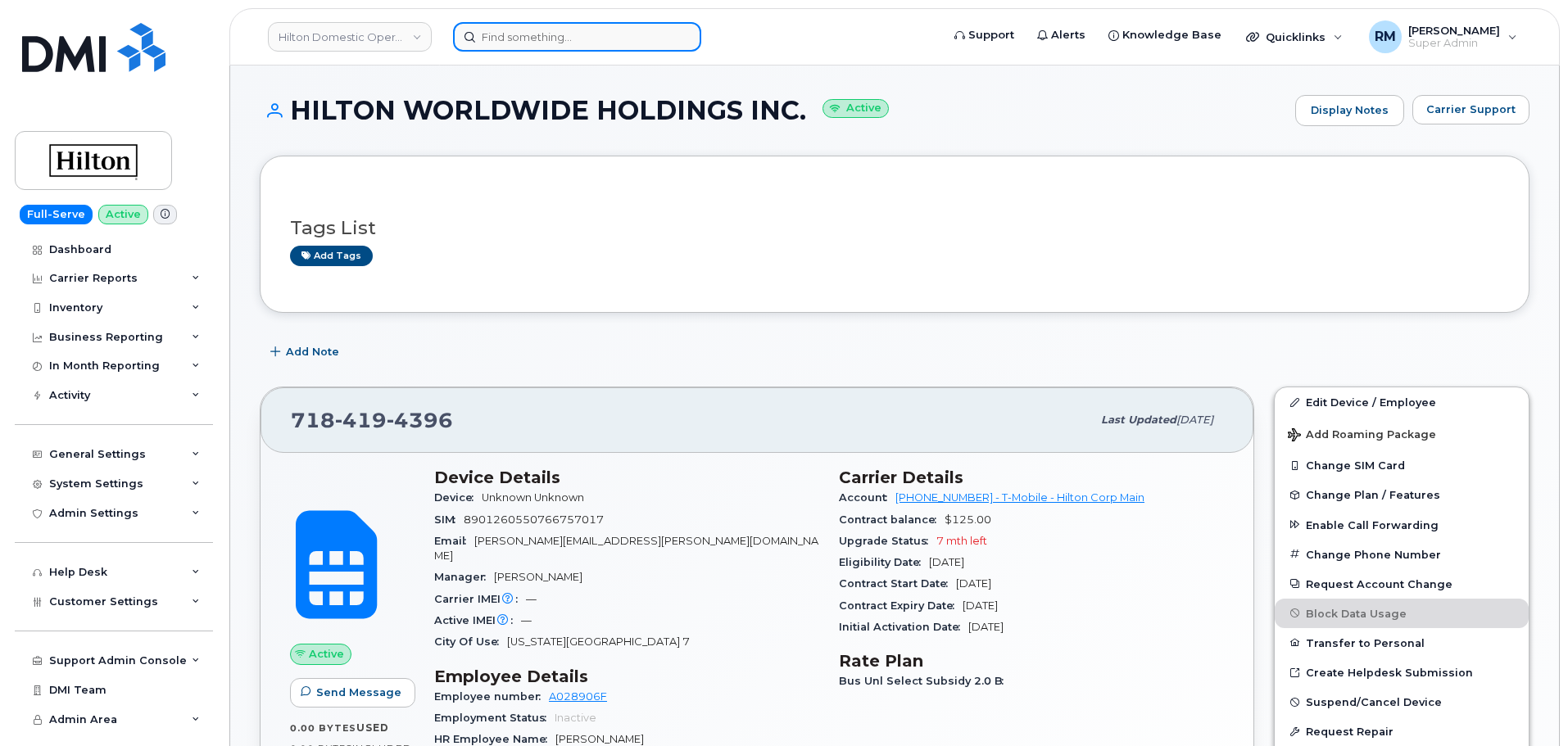
drag, startPoint x: 510, startPoint y: 35, endPoint x: 498, endPoint y: 31, distance: 12.6
click at [510, 35] on input at bounding box center [577, 37] width 248 height 29
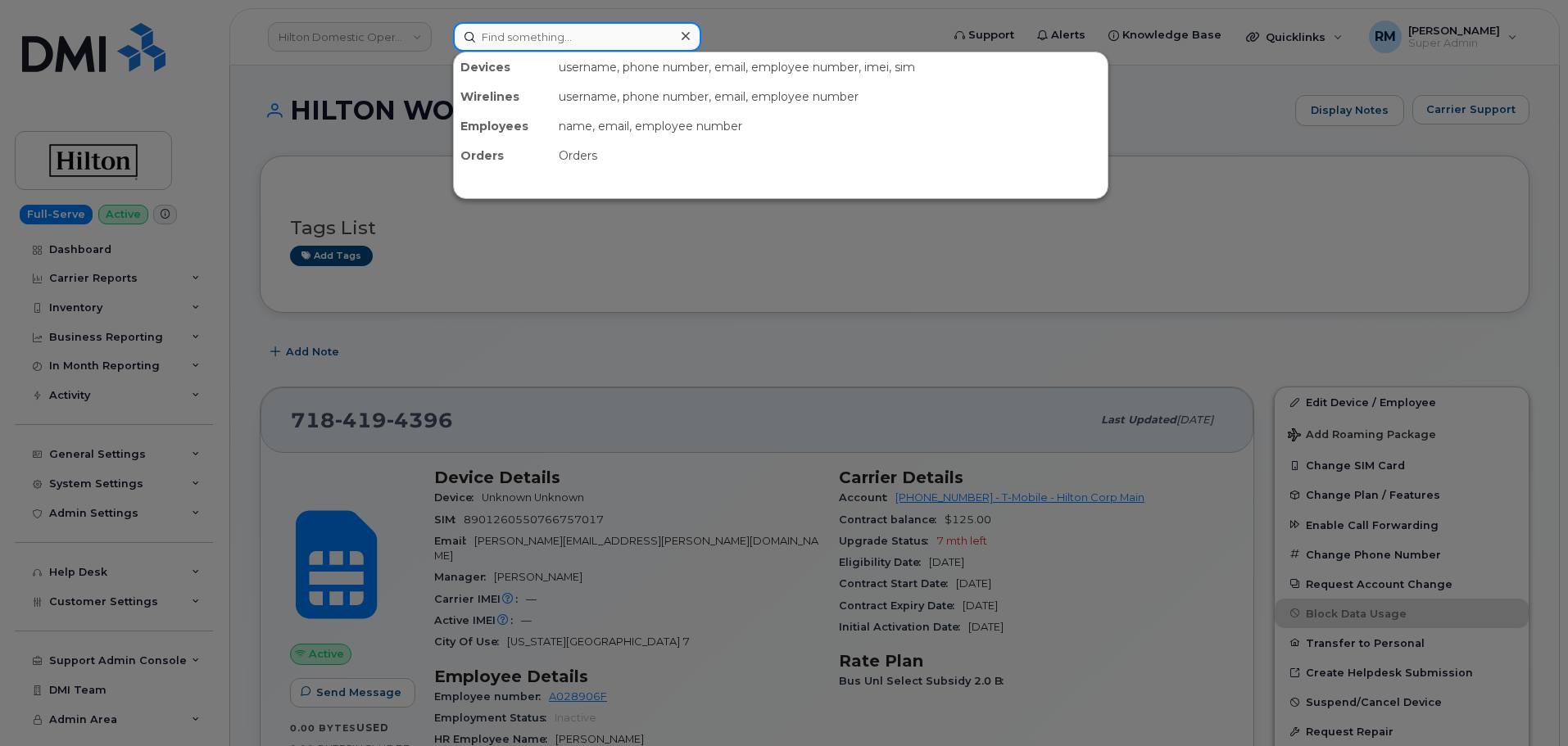
paste input "8087430671"
type input "8087430671"
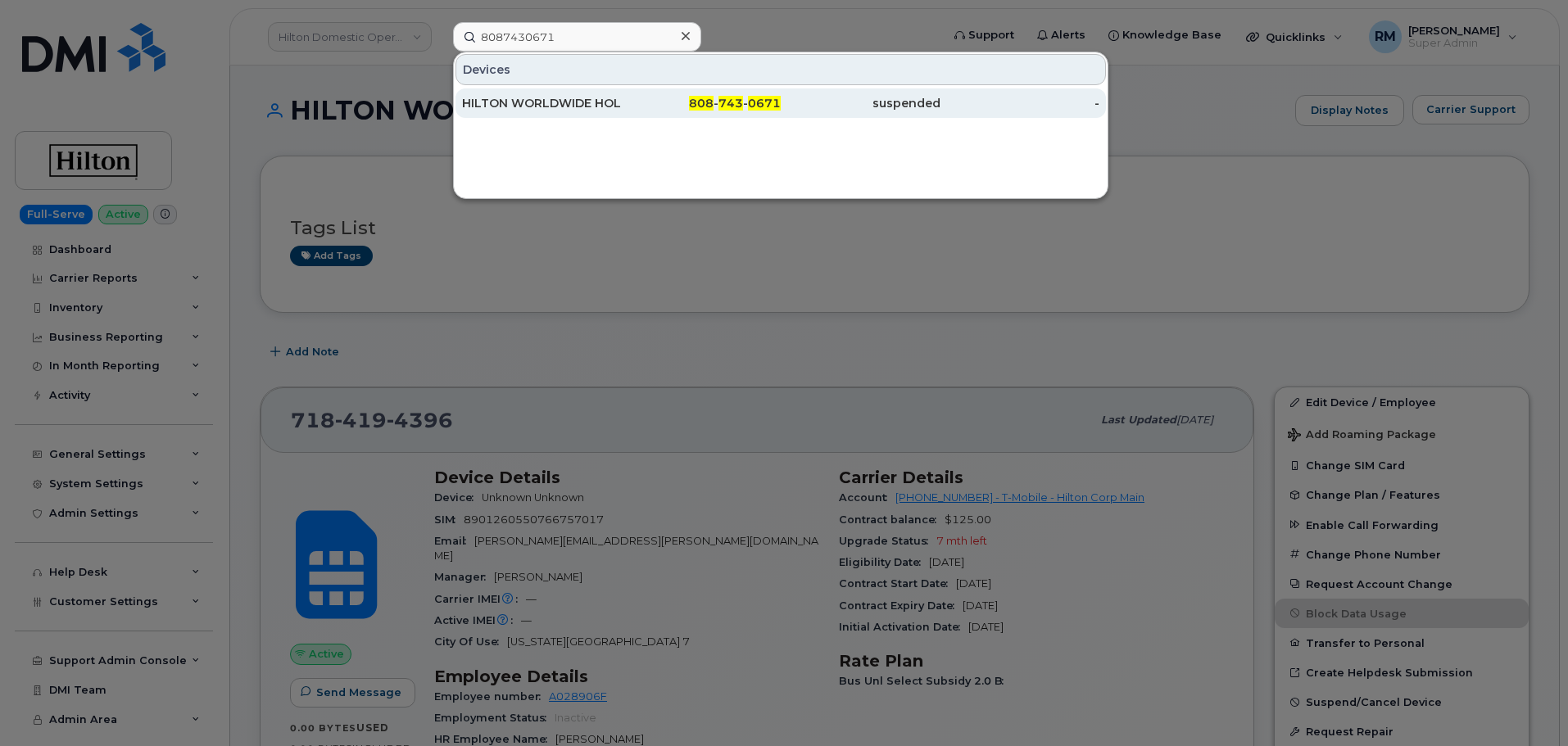
click at [537, 99] on div "HILTON WORLDWIDE HOLDINGS INC." at bounding box center [542, 104] width 160 height 17
